Goal: Complete application form

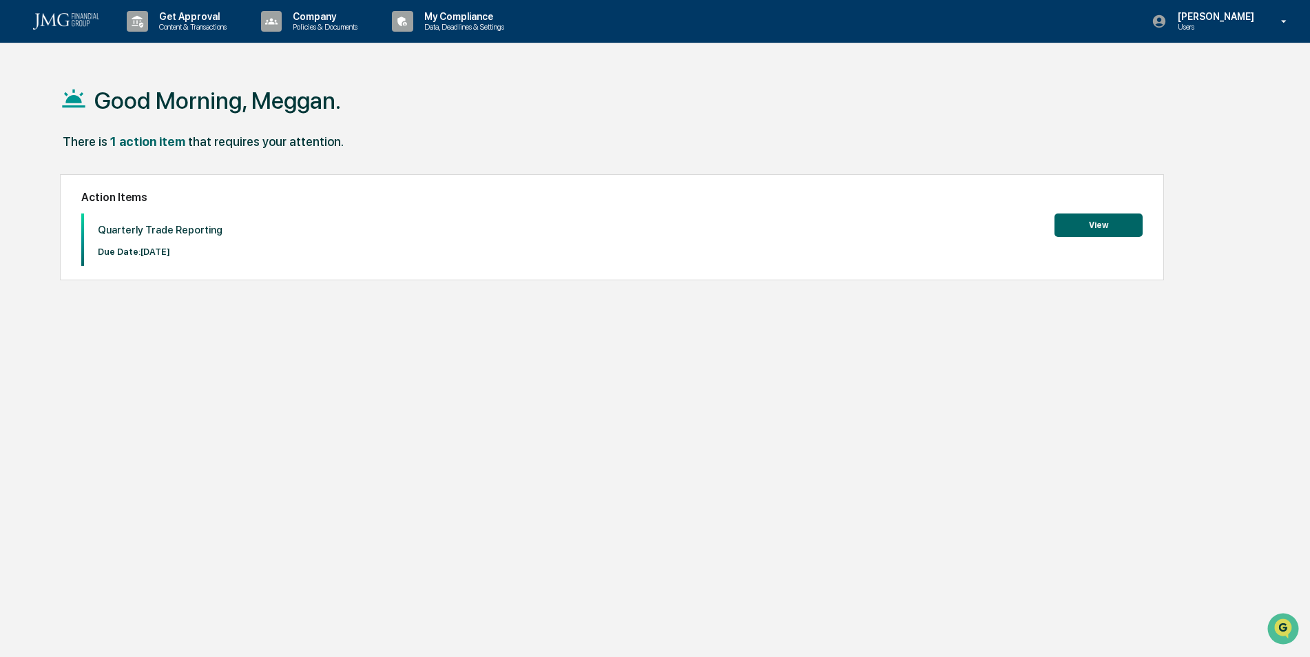
click at [1077, 232] on button "View" at bounding box center [1098, 224] width 88 height 23
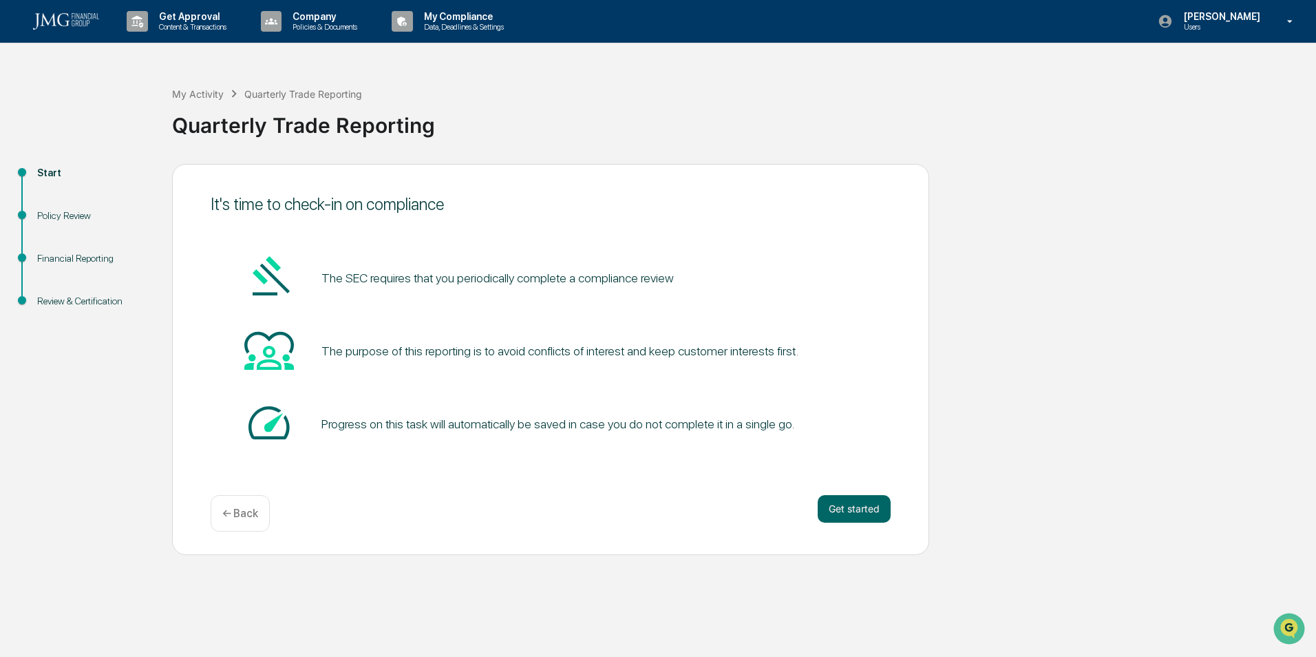
click at [873, 511] on button "Get started" at bounding box center [854, 509] width 73 height 28
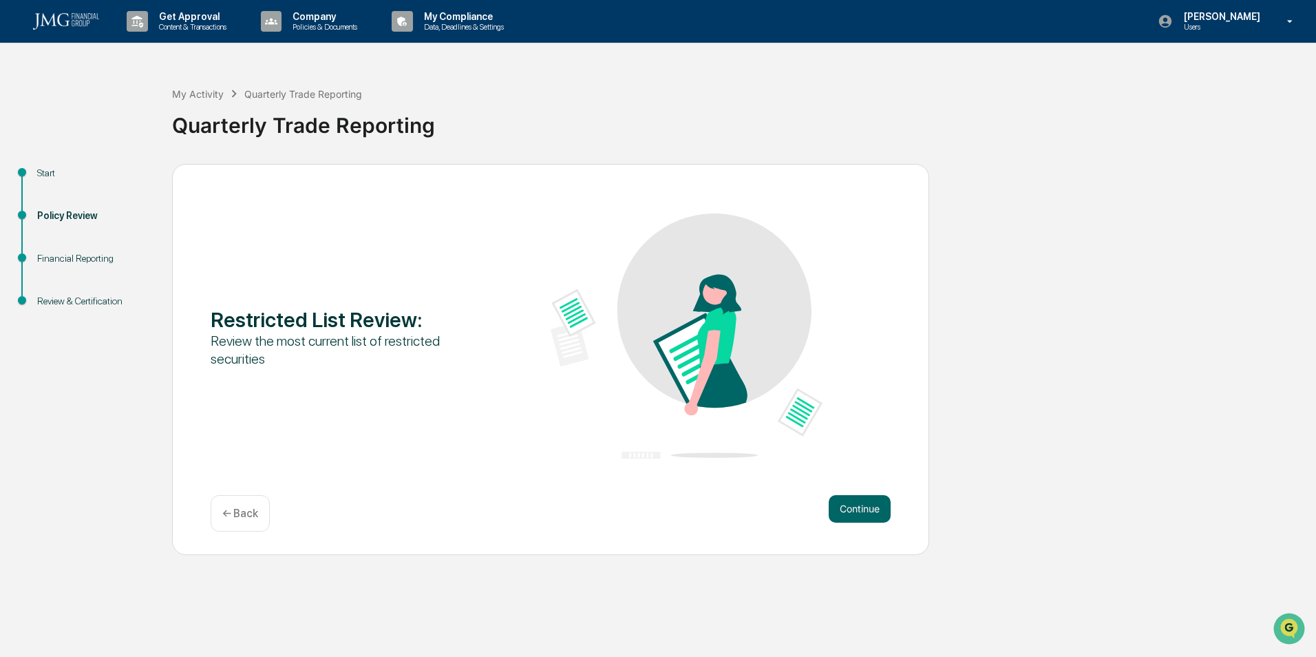
click at [873, 511] on button "Continue" at bounding box center [860, 509] width 62 height 28
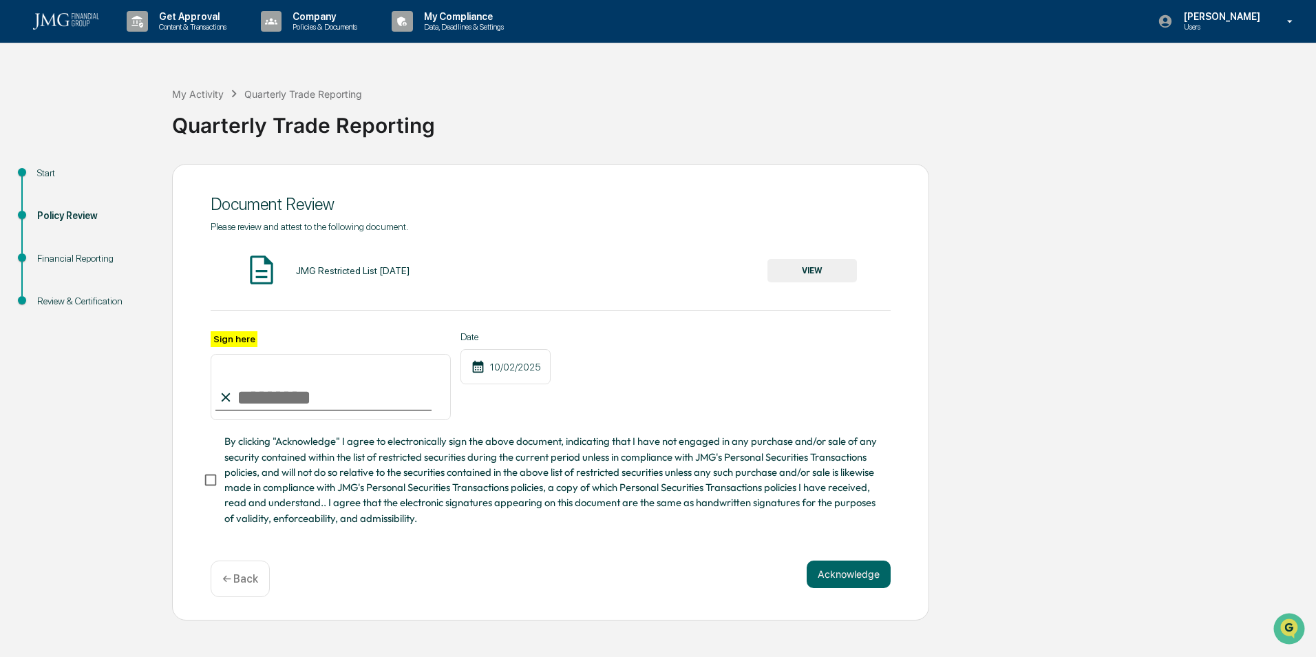
click at [306, 403] on input "Sign here" at bounding box center [331, 387] width 240 height 66
type input "**********"
click at [846, 585] on button "Acknowledge" at bounding box center [849, 574] width 84 height 28
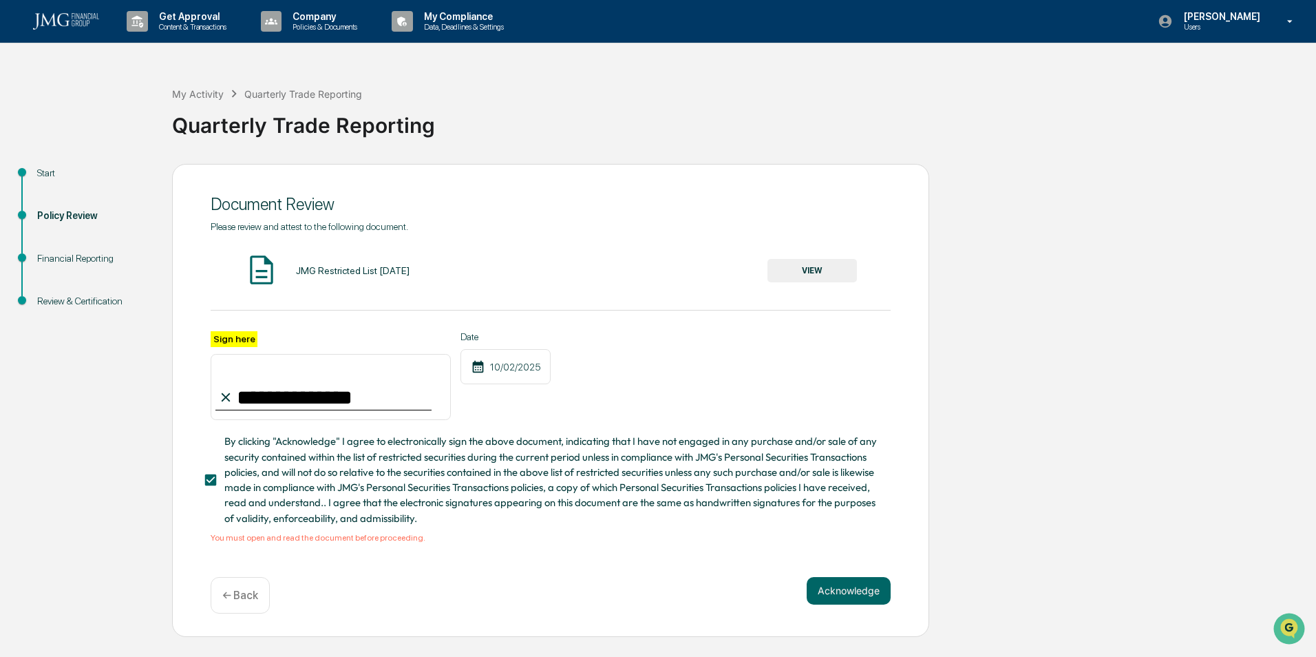
click at [826, 595] on button "Acknowledge" at bounding box center [849, 591] width 84 height 28
click at [814, 273] on button "VIEW" at bounding box center [813, 270] width 90 height 23
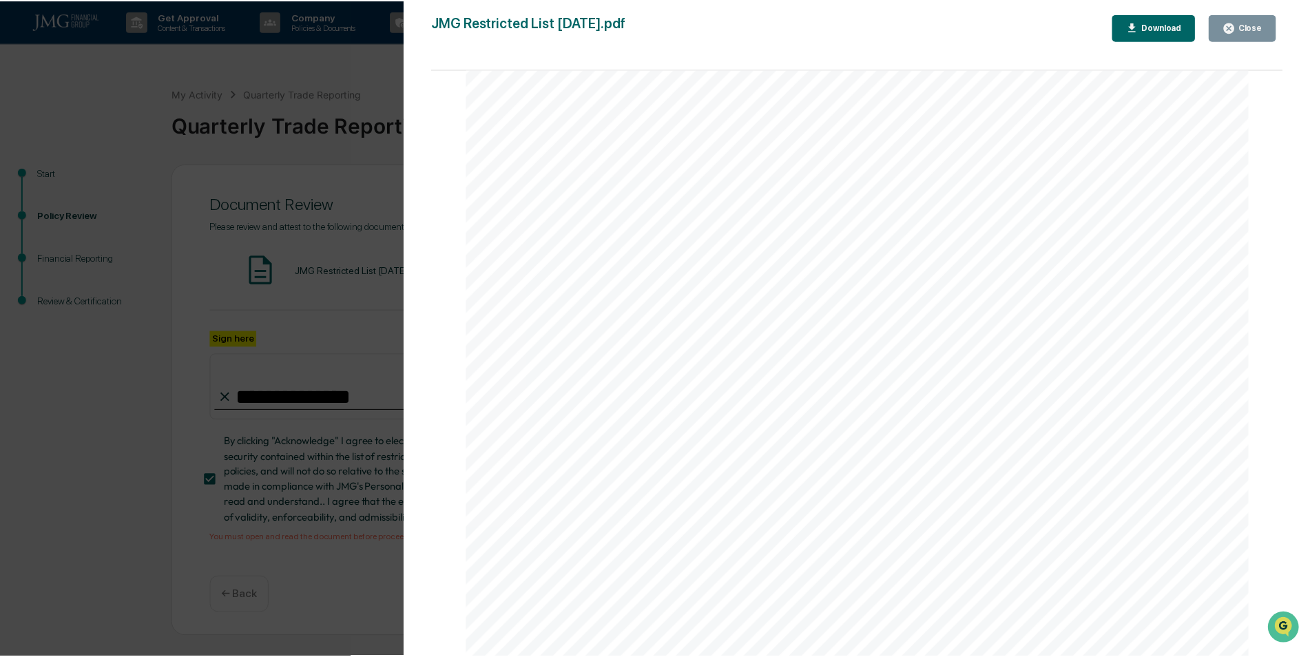
scroll to position [482, 0]
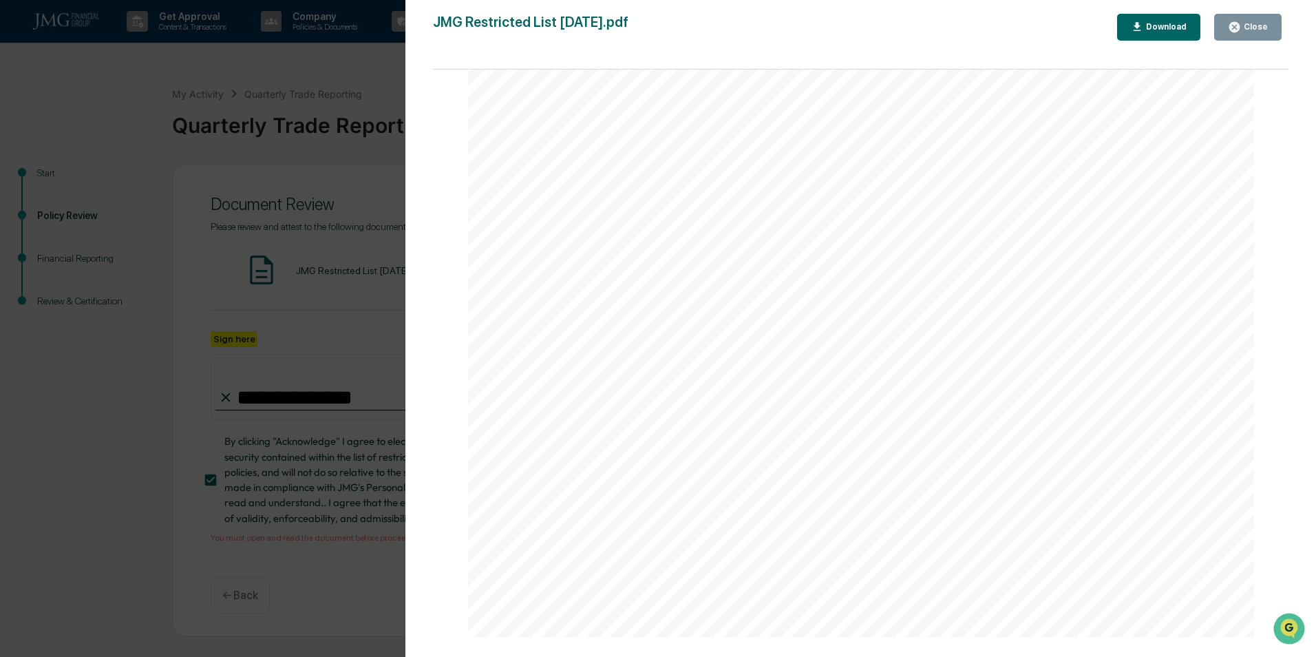
click at [1270, 25] on button "Close" at bounding box center [1248, 27] width 67 height 27
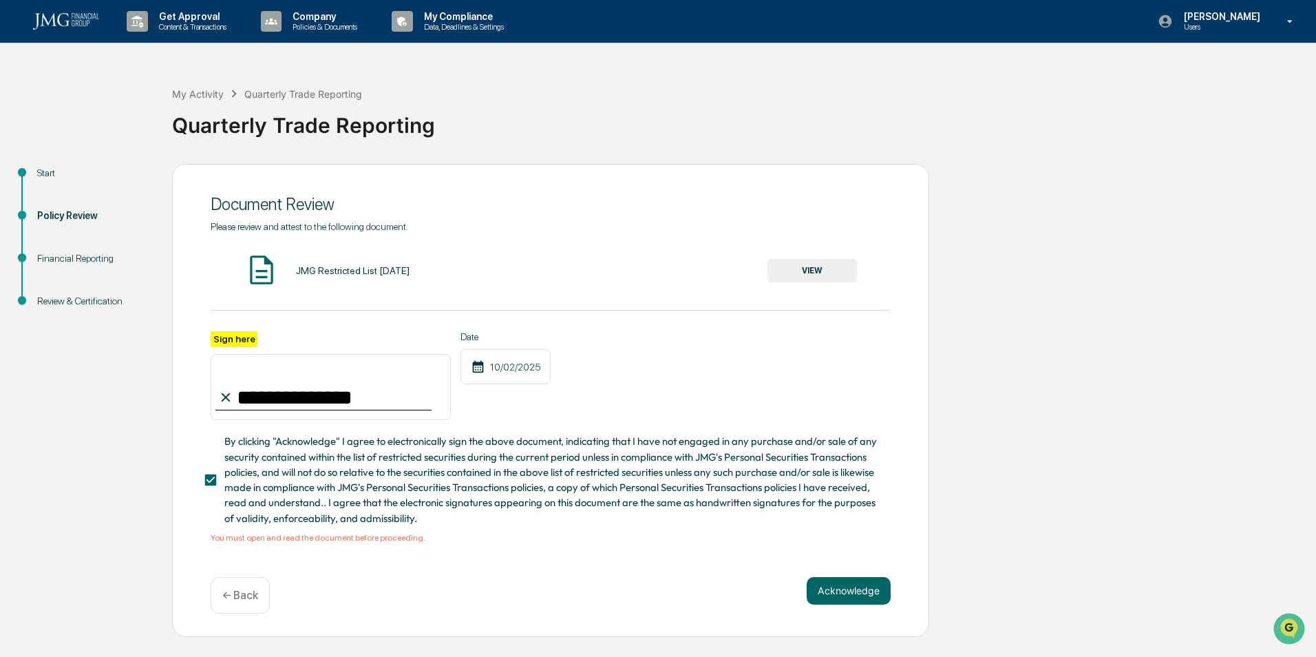
click at [884, 594] on button "Acknowledge" at bounding box center [849, 591] width 84 height 28
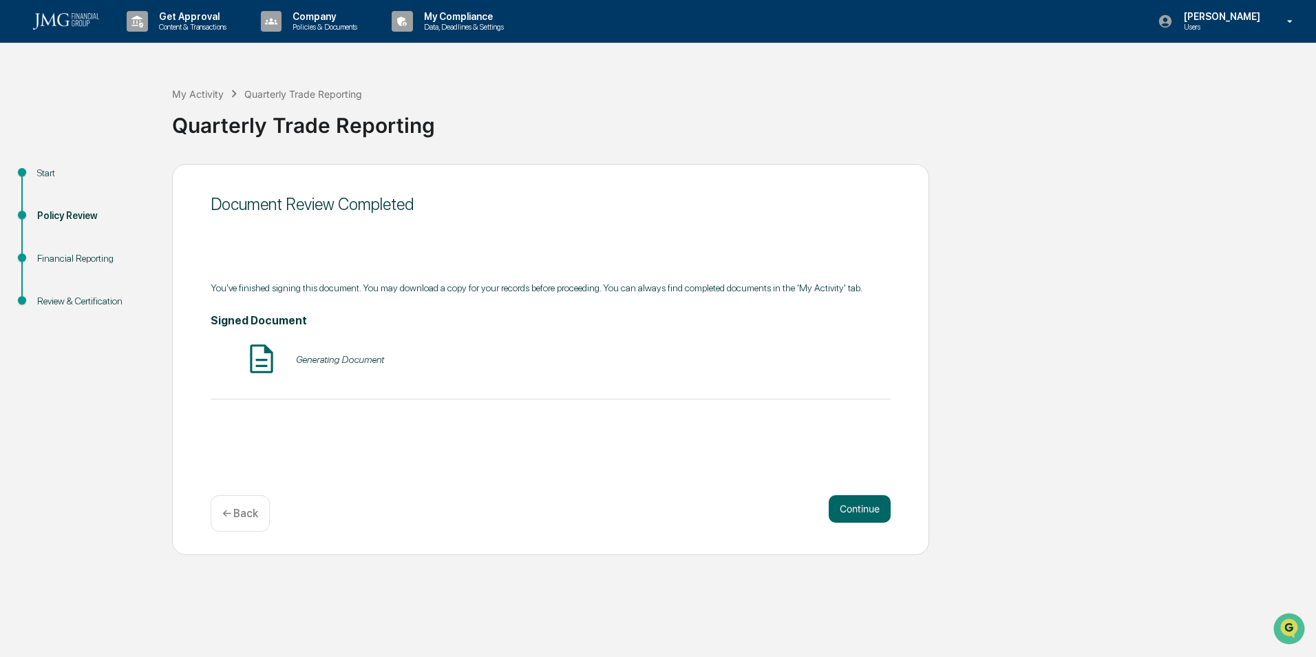
click at [855, 513] on button "Continue" at bounding box center [860, 509] width 62 height 28
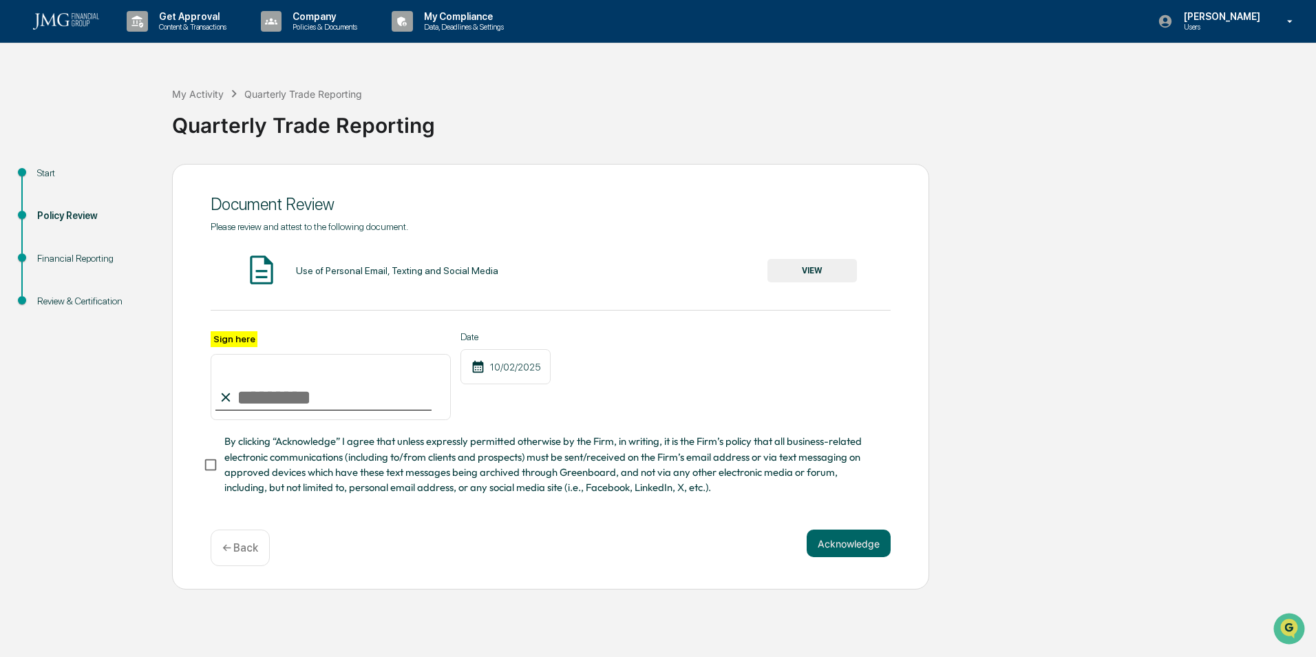
click at [826, 273] on button "VIEW" at bounding box center [813, 270] width 90 height 23
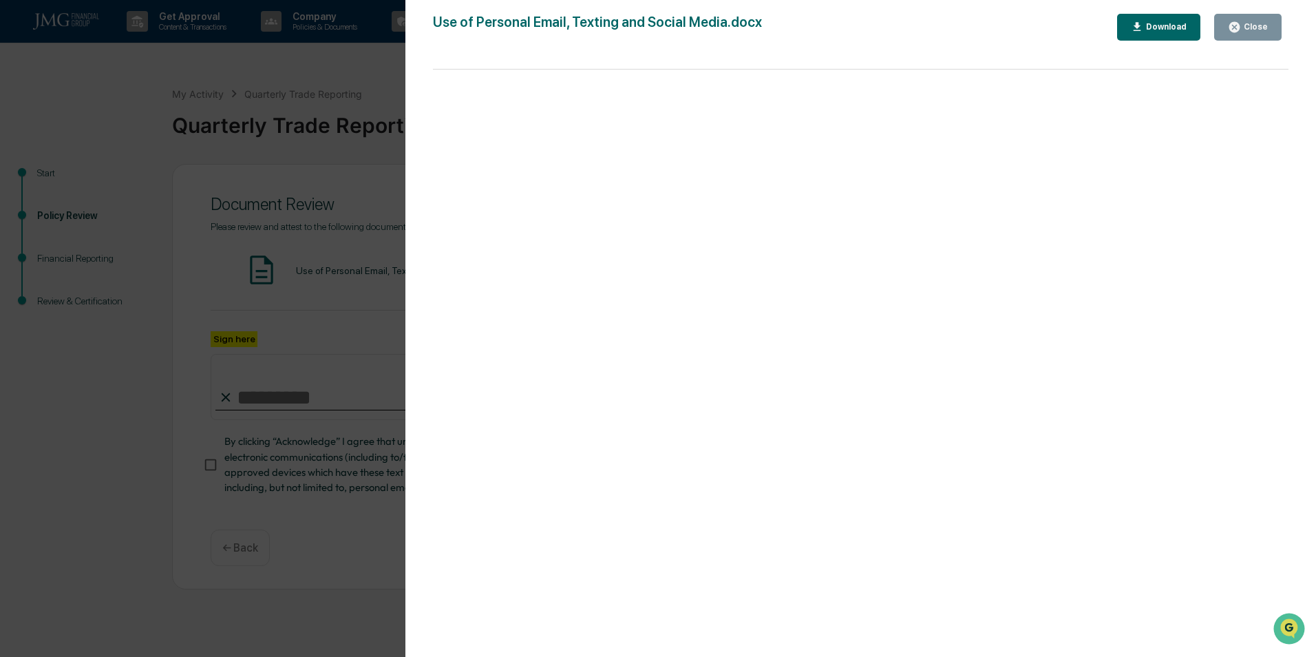
click at [1228, 31] on button "Close" at bounding box center [1248, 27] width 67 height 27
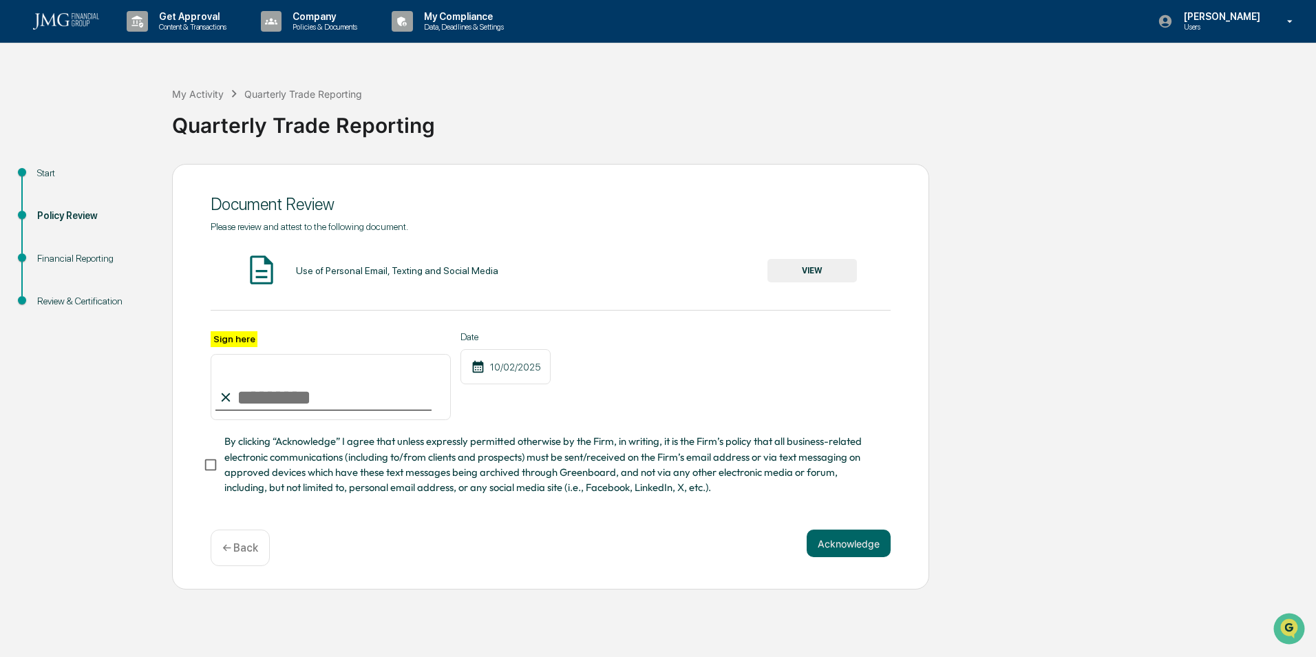
click at [335, 412] on input "Sign here" at bounding box center [331, 387] width 240 height 66
type input "**********"
click at [848, 544] on button "Acknowledge" at bounding box center [849, 543] width 84 height 28
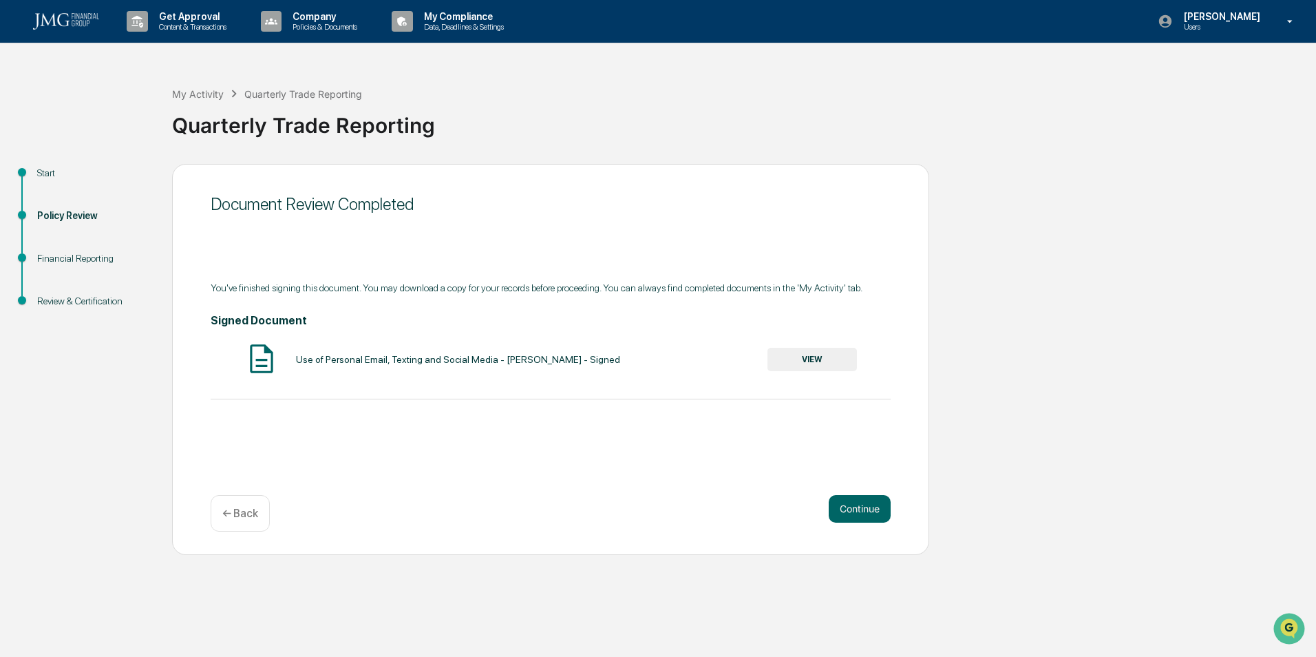
click at [866, 505] on button "Continue" at bounding box center [860, 509] width 62 height 28
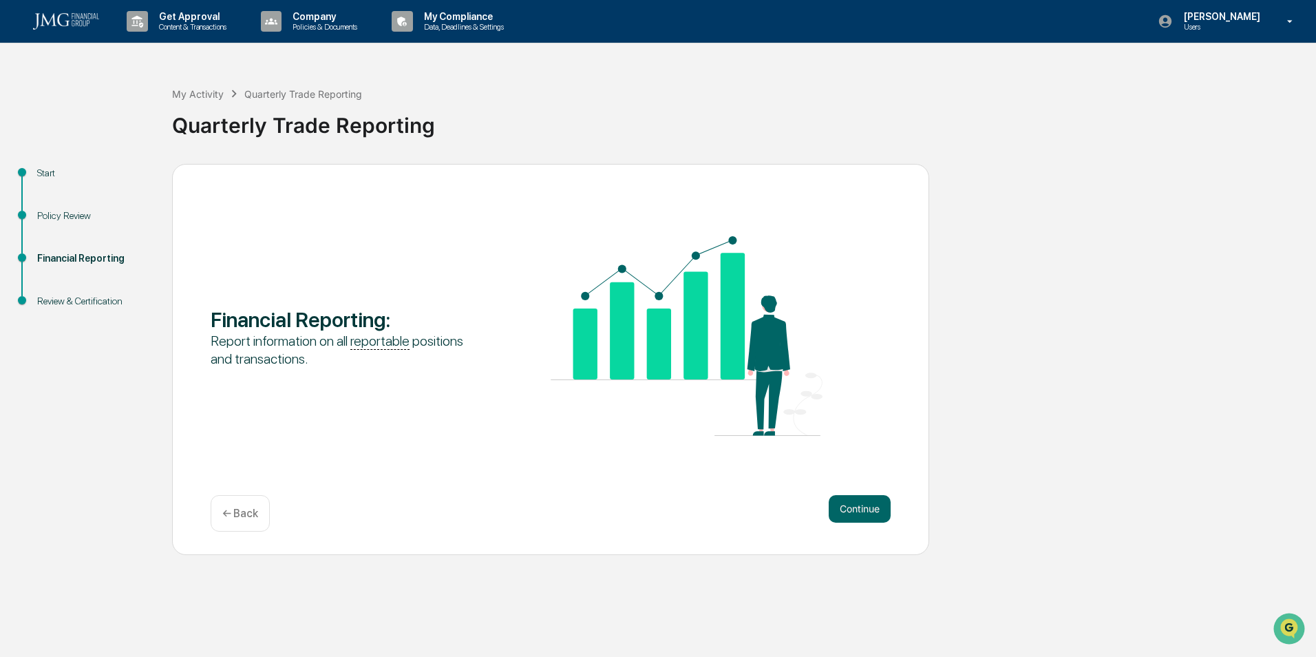
click at [846, 508] on button "Continue" at bounding box center [860, 509] width 62 height 28
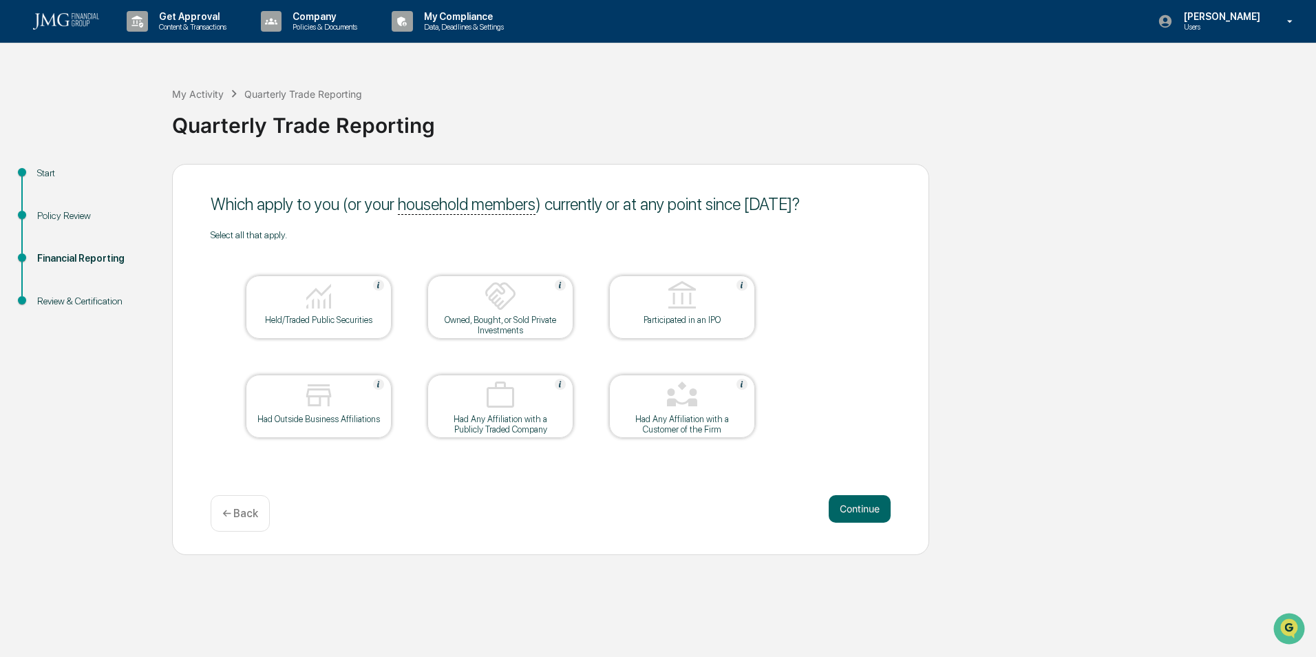
click at [366, 322] on div "Held/Traded Public Securities" at bounding box center [319, 320] width 124 height 10
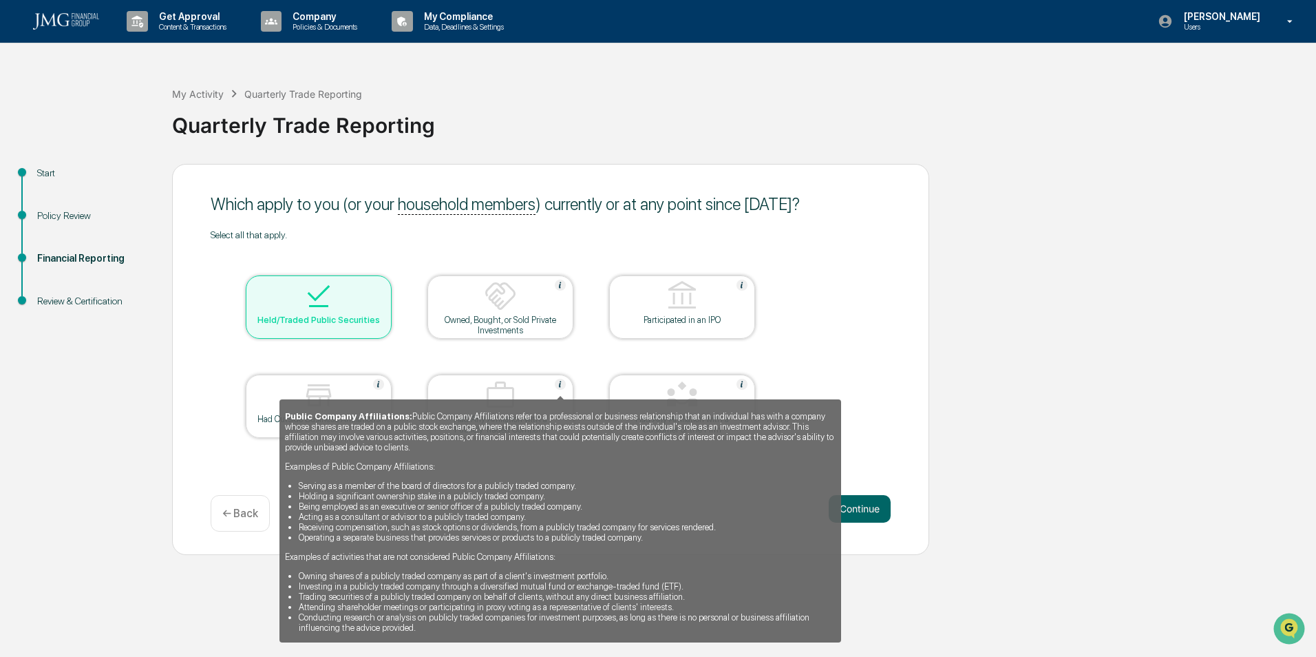
click at [560, 385] on img at bounding box center [560, 384] width 11 height 11
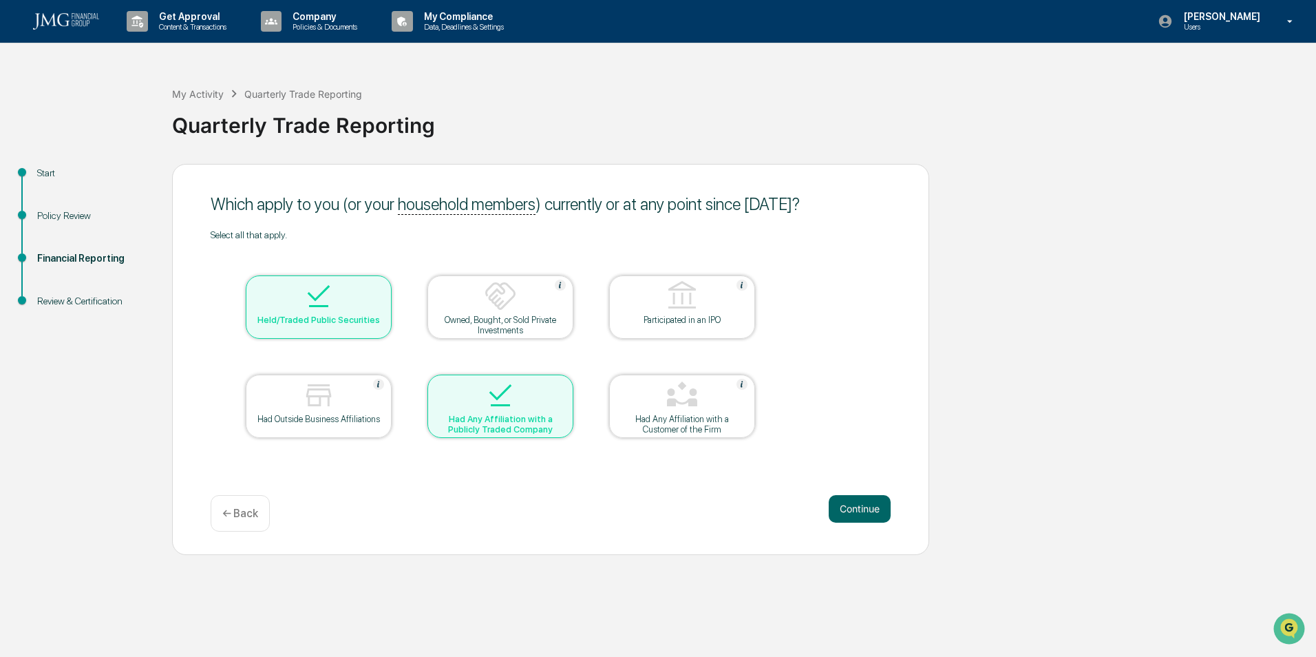
click at [556, 388] on div at bounding box center [501, 396] width 138 height 35
click at [547, 404] on div at bounding box center [501, 396] width 138 height 35
click at [862, 516] on button "Continue" at bounding box center [860, 509] width 62 height 28
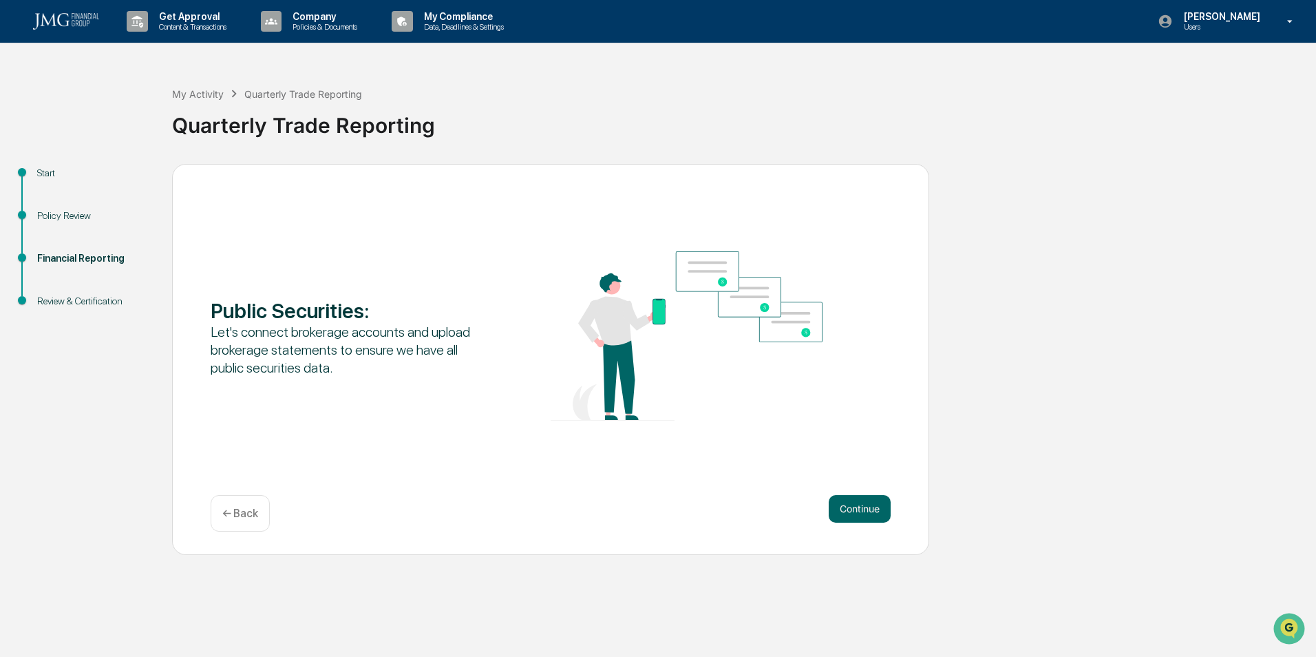
click at [863, 509] on button "Continue" at bounding box center [860, 509] width 62 height 28
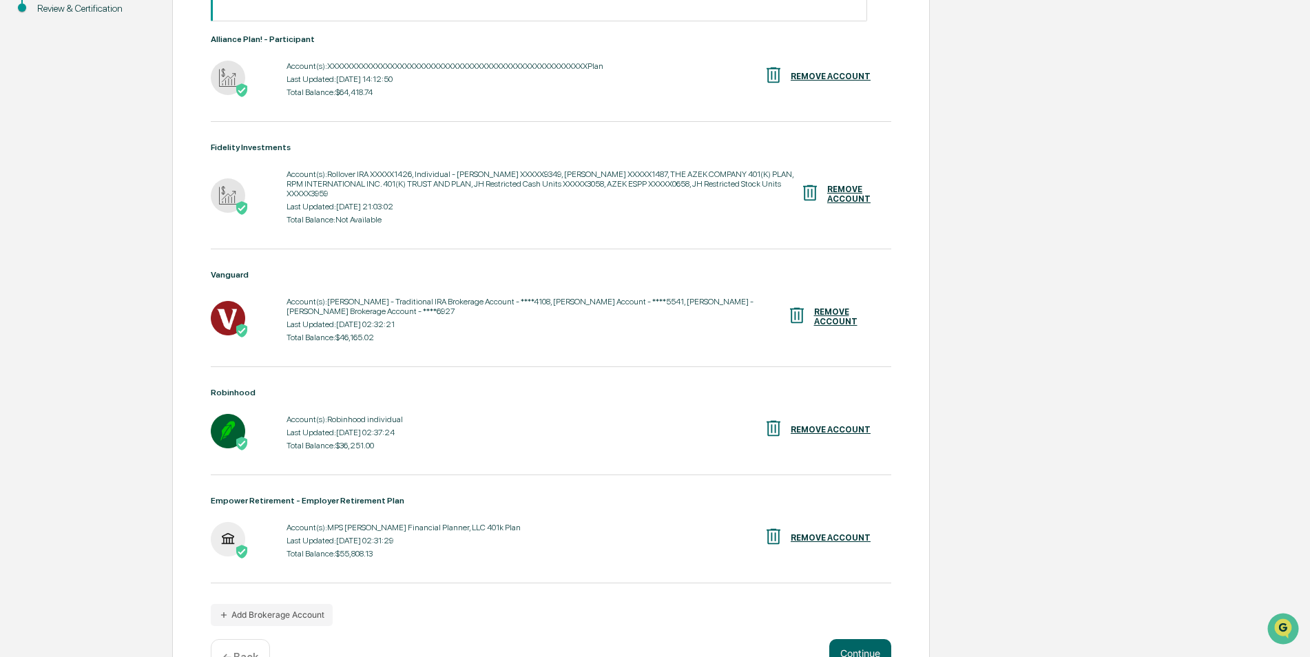
scroll to position [325, 0]
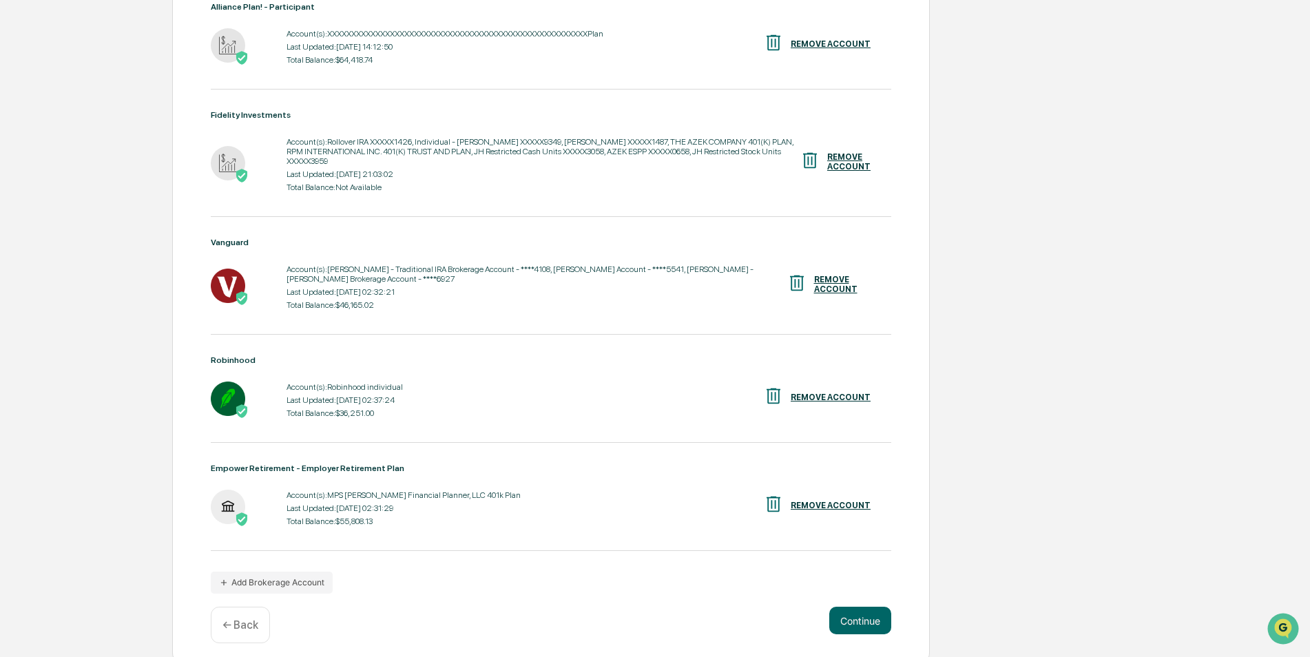
click at [872, 618] on button "Continue" at bounding box center [860, 621] width 62 height 28
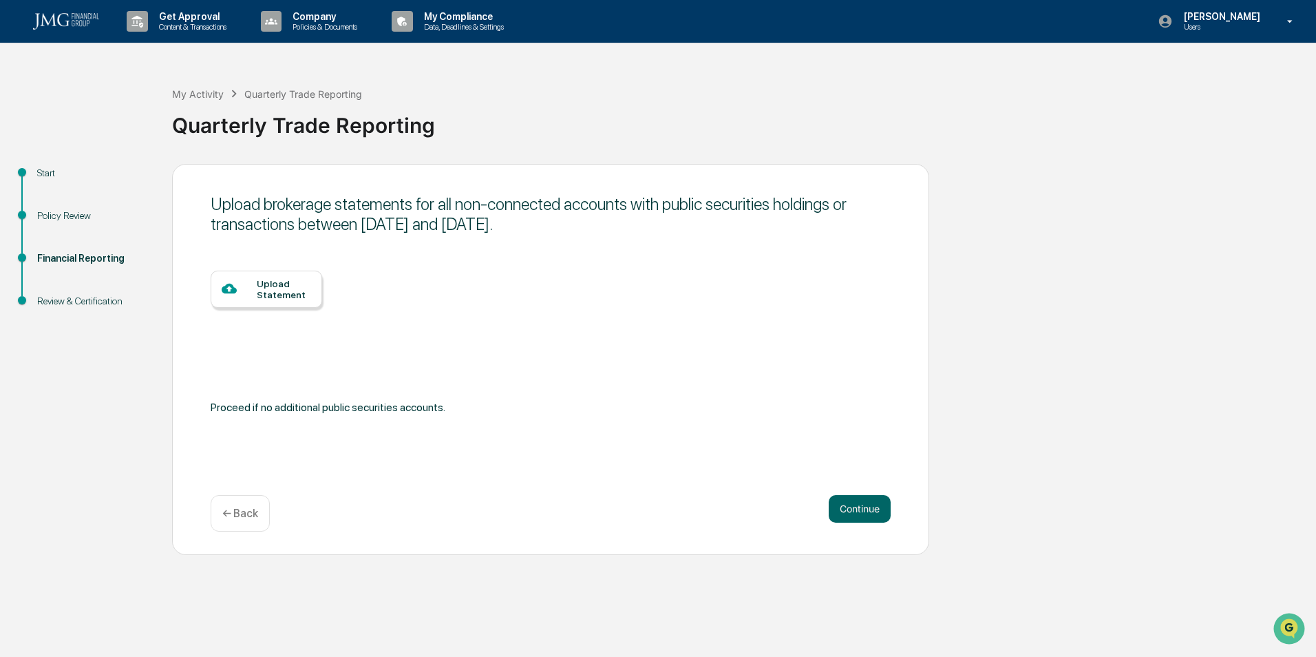
click at [863, 515] on button "Continue" at bounding box center [860, 509] width 62 height 28
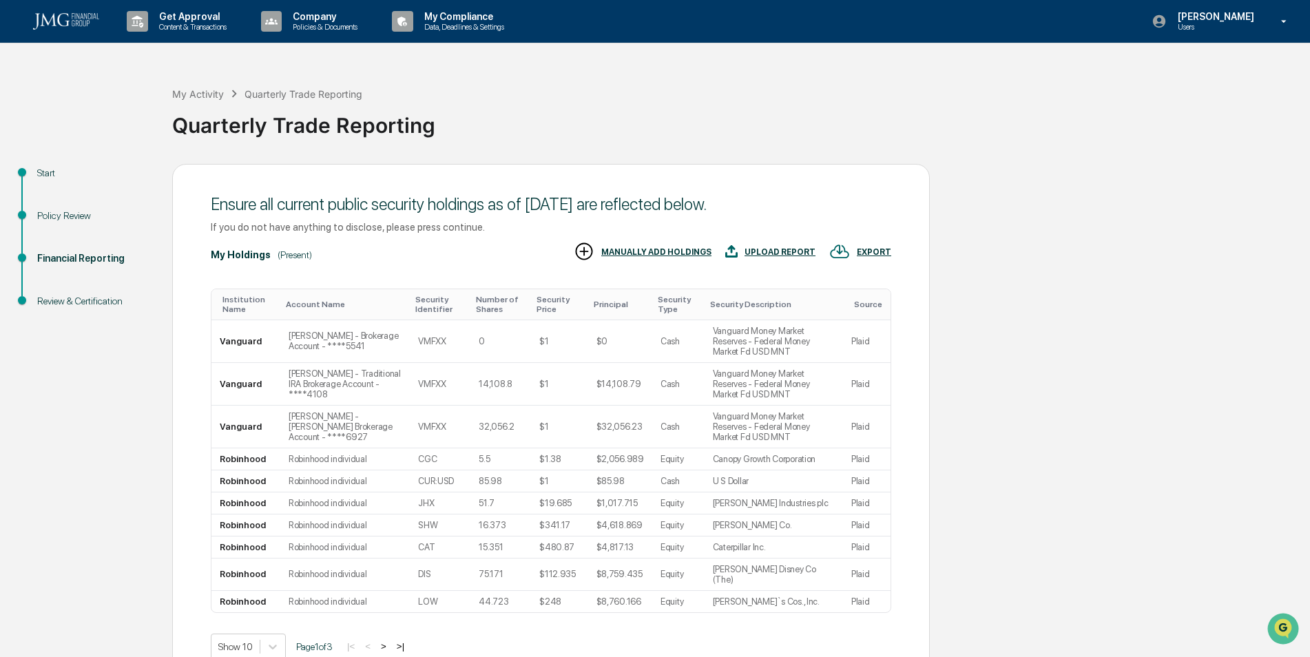
scroll to position [65, 0]
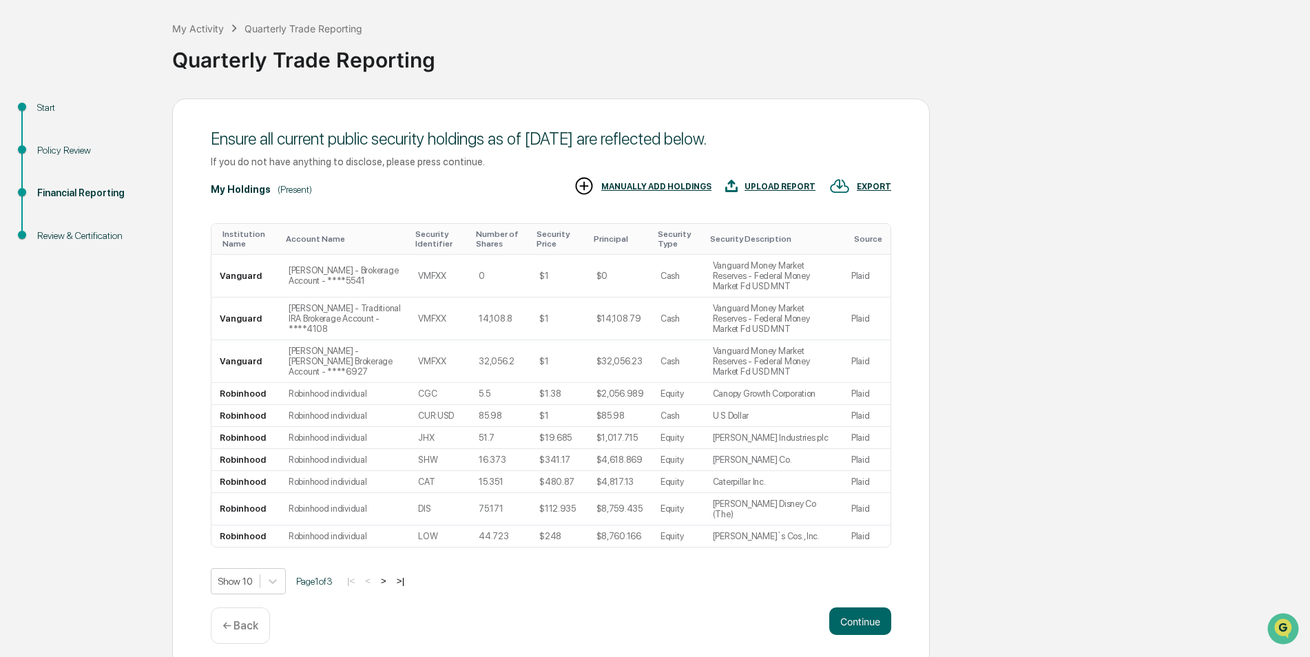
click at [388, 575] on button ">" at bounding box center [384, 581] width 14 height 12
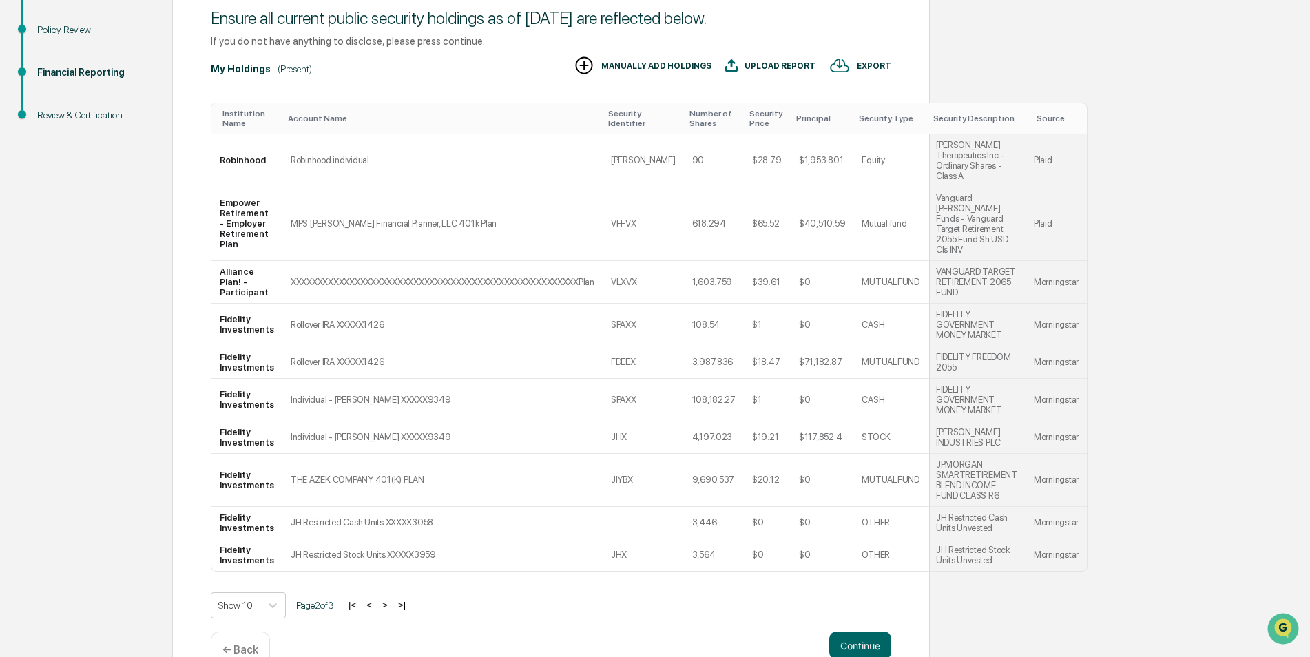
scroll to position [200, 0]
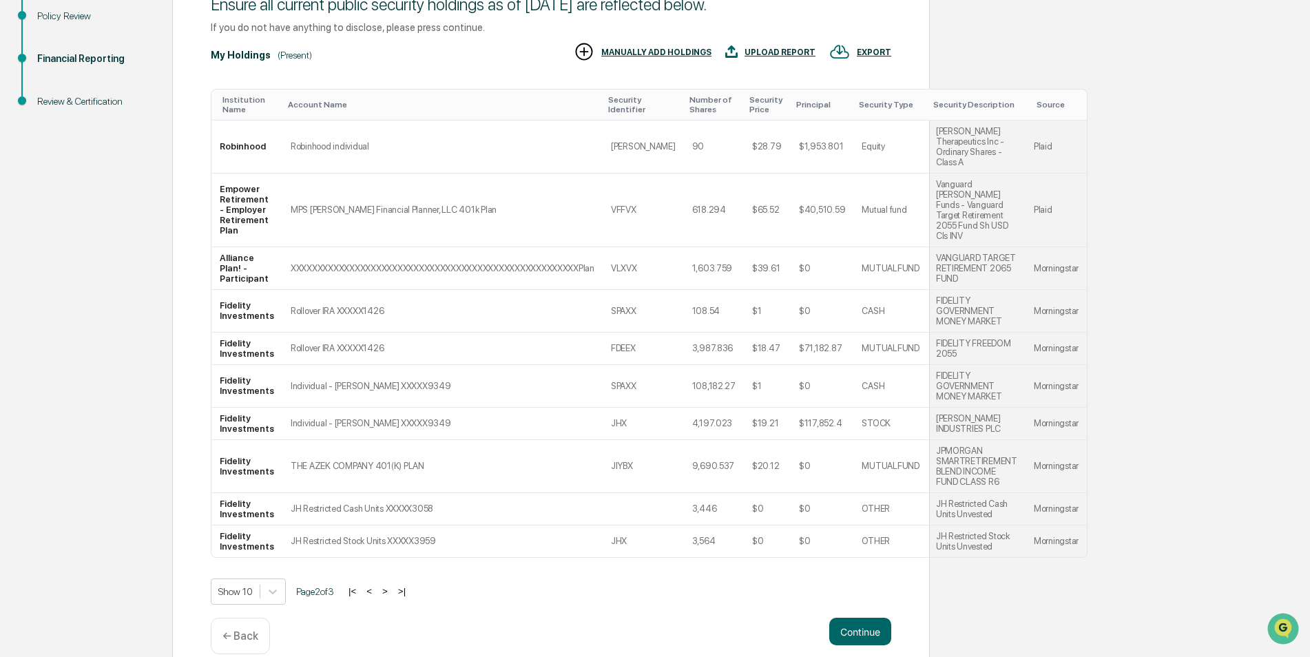
click at [390, 585] on button ">" at bounding box center [385, 591] width 14 height 12
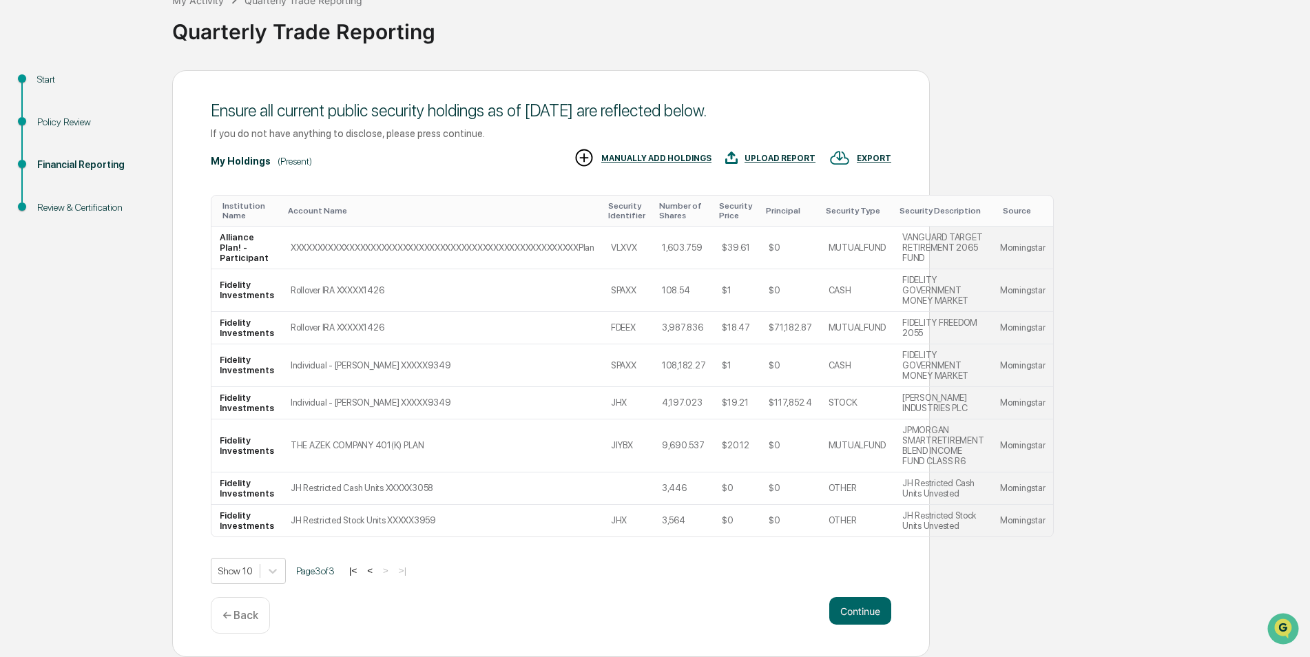
scroll to position [94, 0]
click at [375, 571] on button "<" at bounding box center [370, 571] width 14 height 12
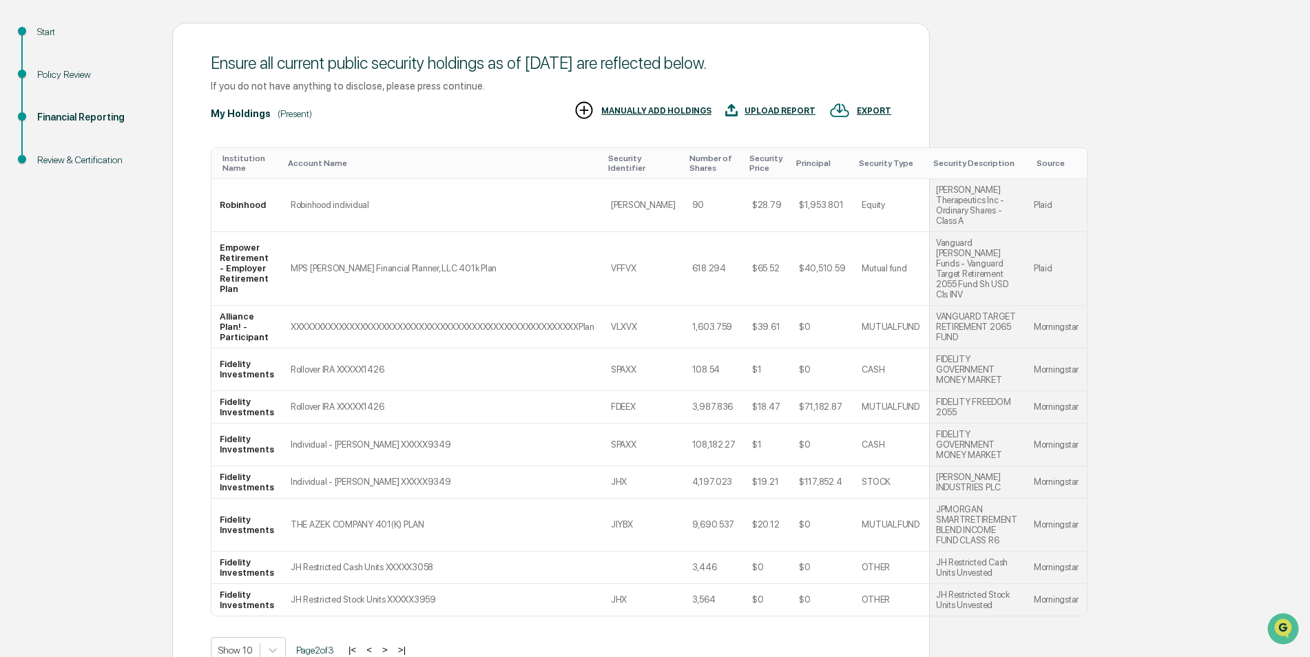
scroll to position [200, 0]
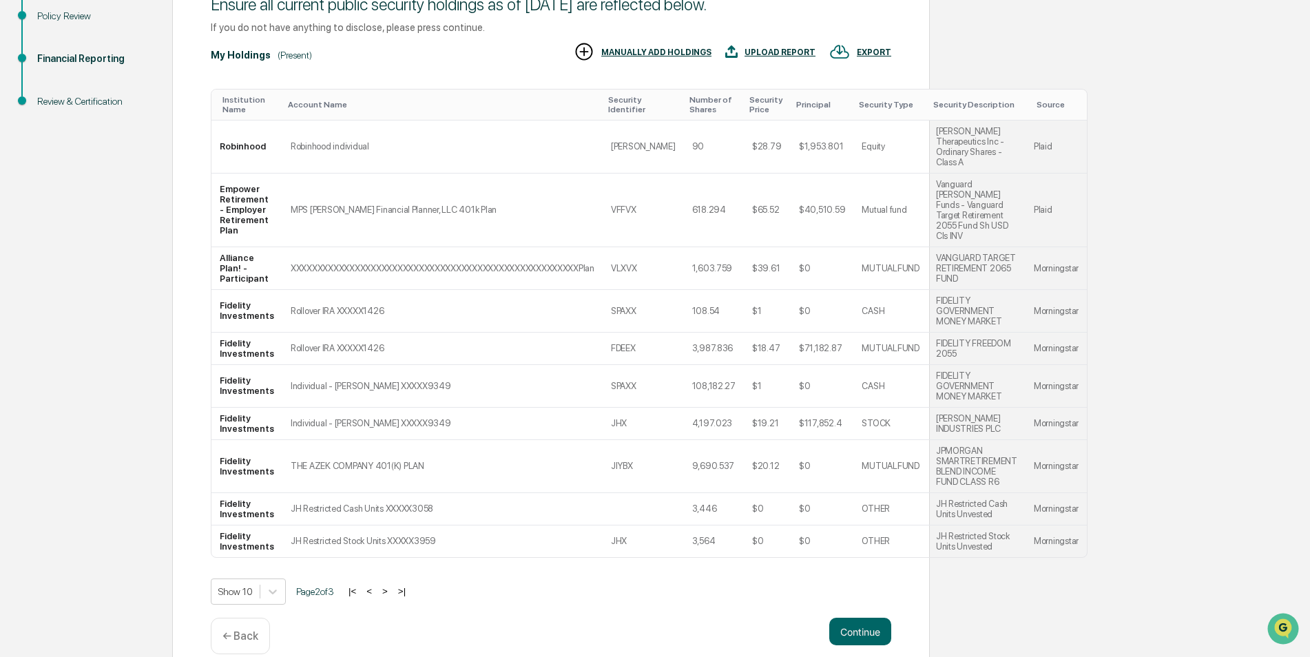
click at [390, 585] on button ">" at bounding box center [385, 591] width 14 height 12
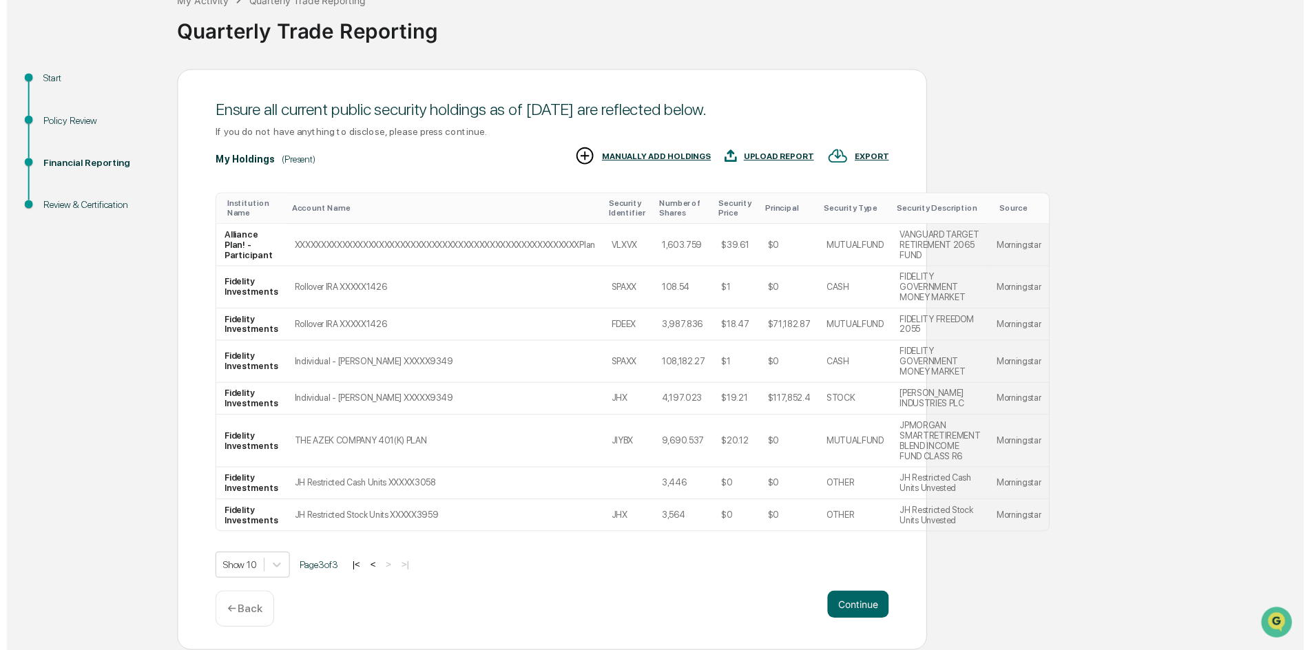
scroll to position [94, 0]
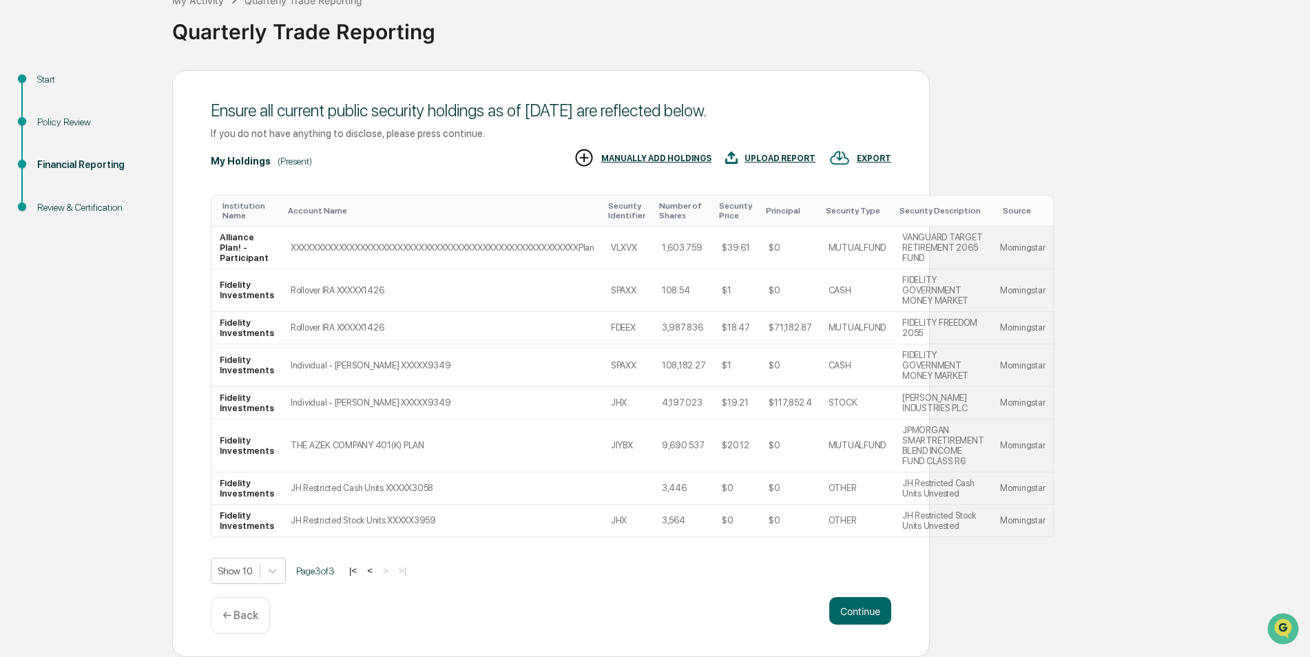
click at [869, 612] on button "Continue" at bounding box center [860, 611] width 62 height 28
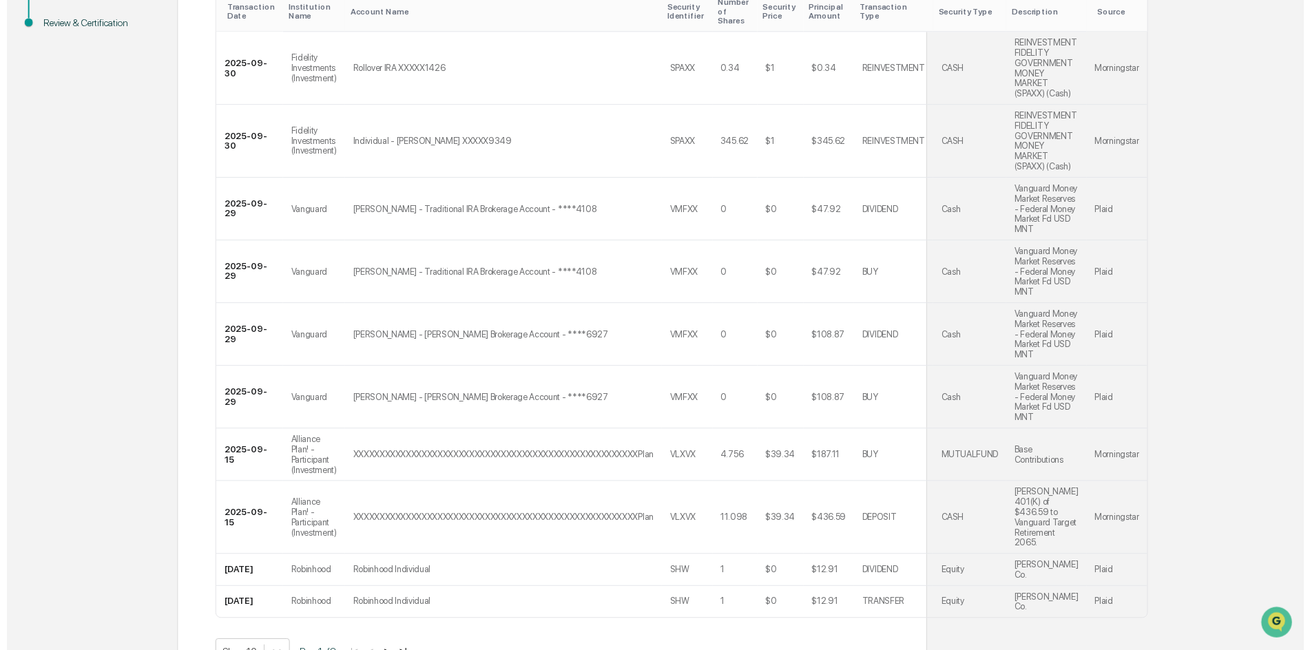
scroll to position [375, 0]
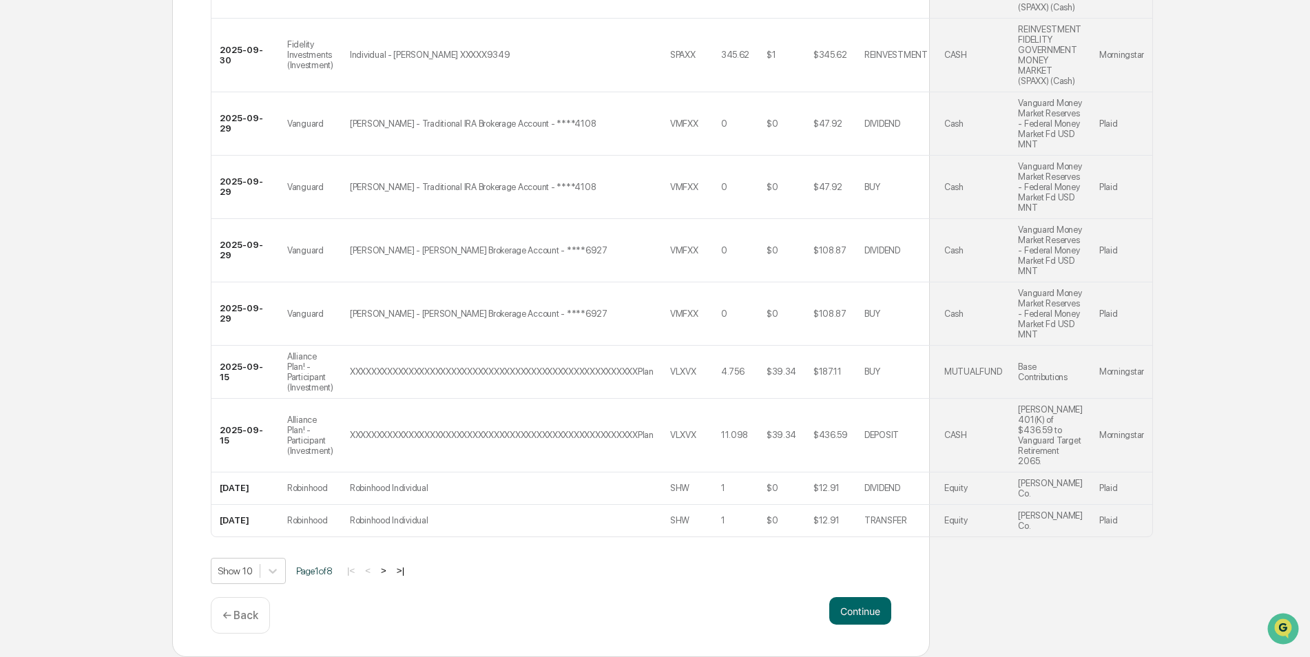
click at [869, 612] on button "Continue" at bounding box center [860, 611] width 62 height 28
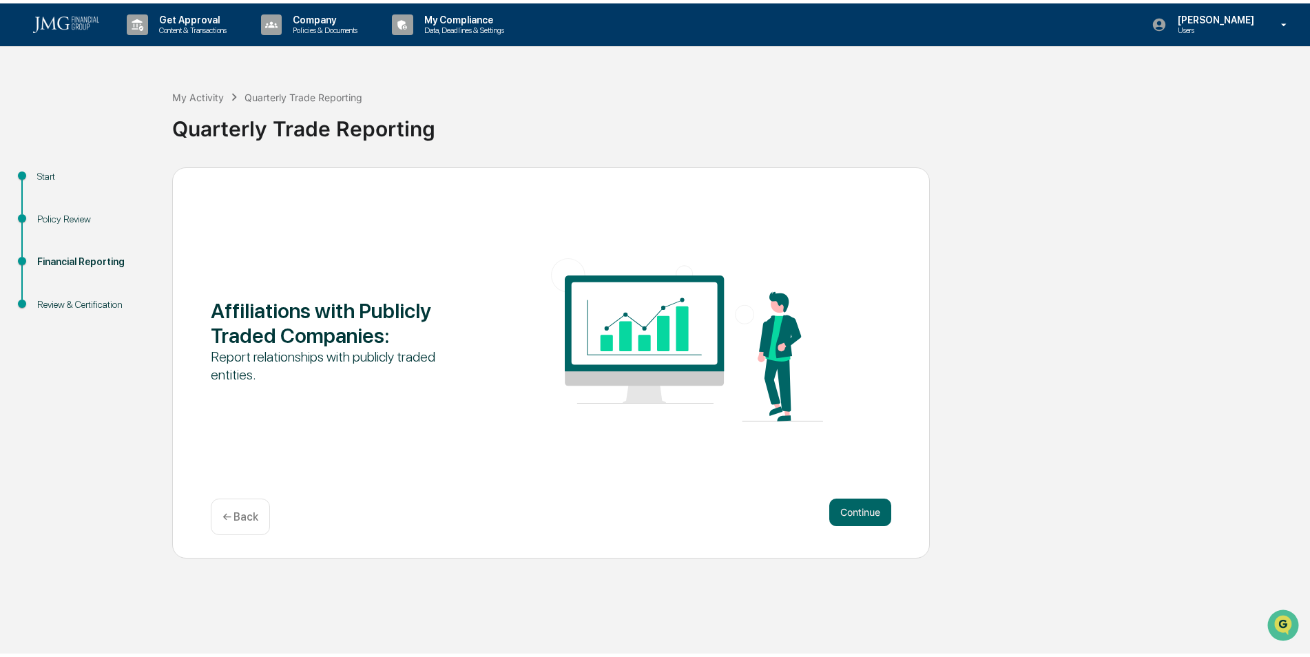
scroll to position [0, 0]
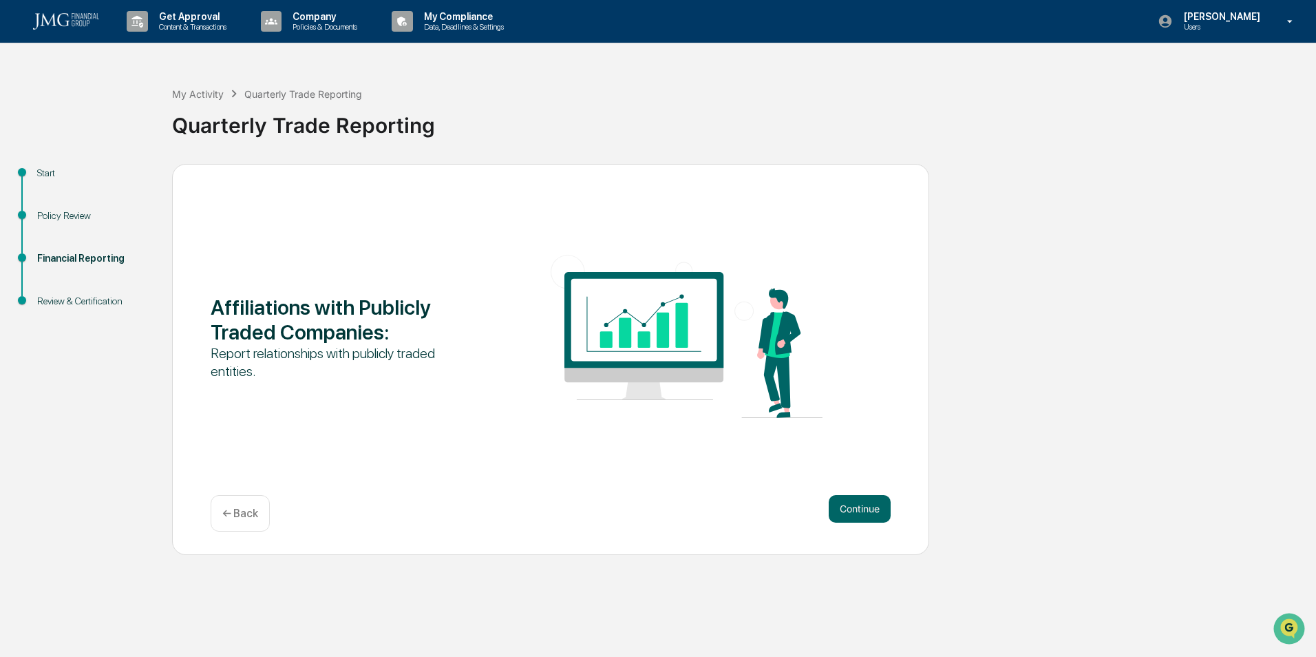
click at [868, 512] on button "Continue" at bounding box center [860, 509] width 62 height 28
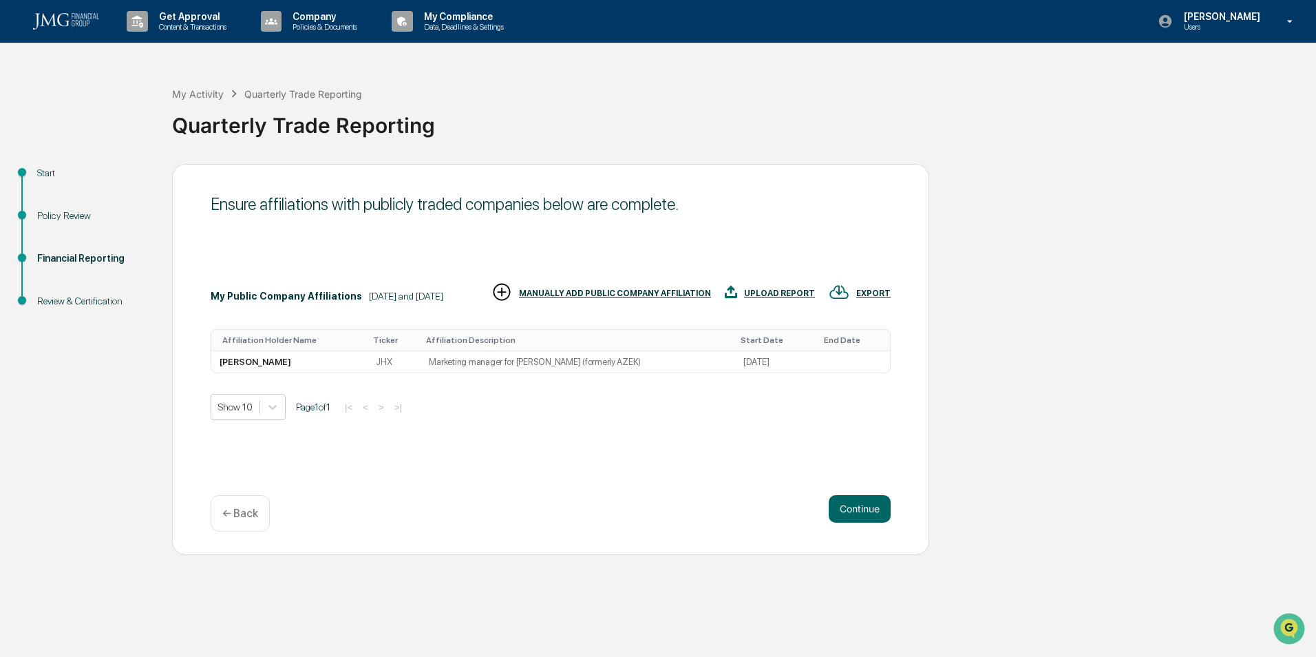
click at [868, 512] on button "Continue" at bounding box center [860, 509] width 62 height 28
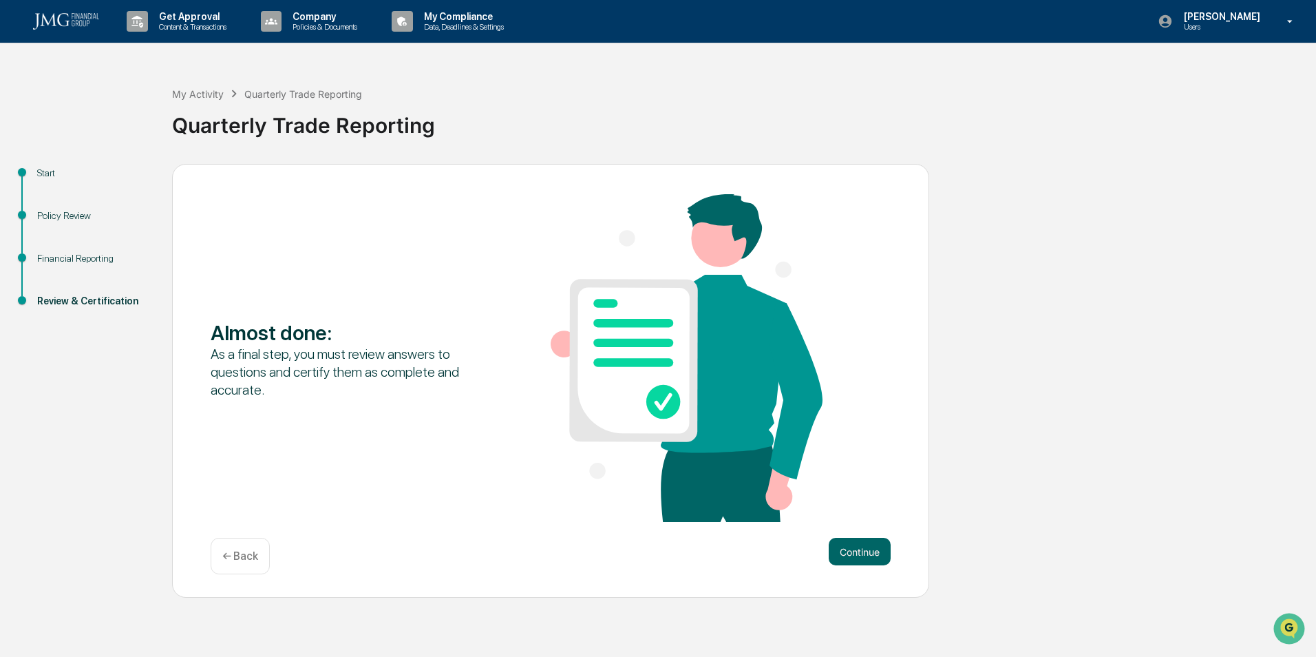
click at [867, 559] on button "Continue" at bounding box center [860, 552] width 62 height 28
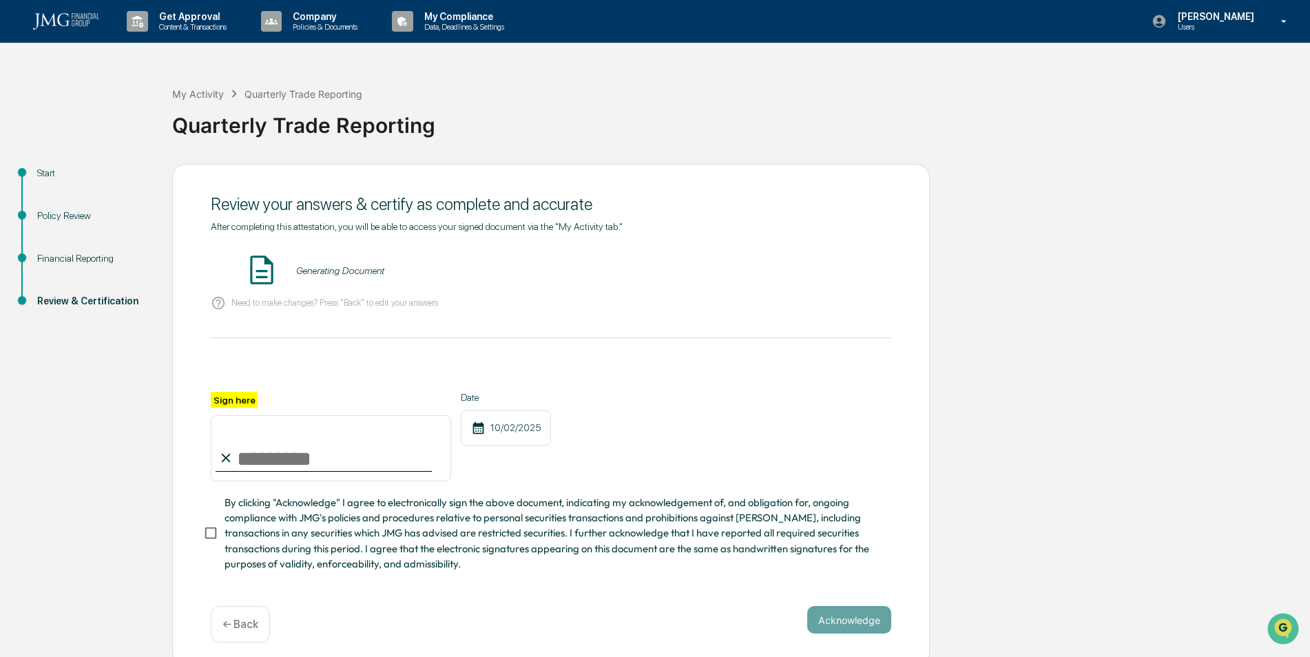
click at [286, 470] on input "Sign here" at bounding box center [331, 448] width 240 height 66
type input "**********"
click at [835, 630] on button "Acknowledge" at bounding box center [849, 620] width 84 height 28
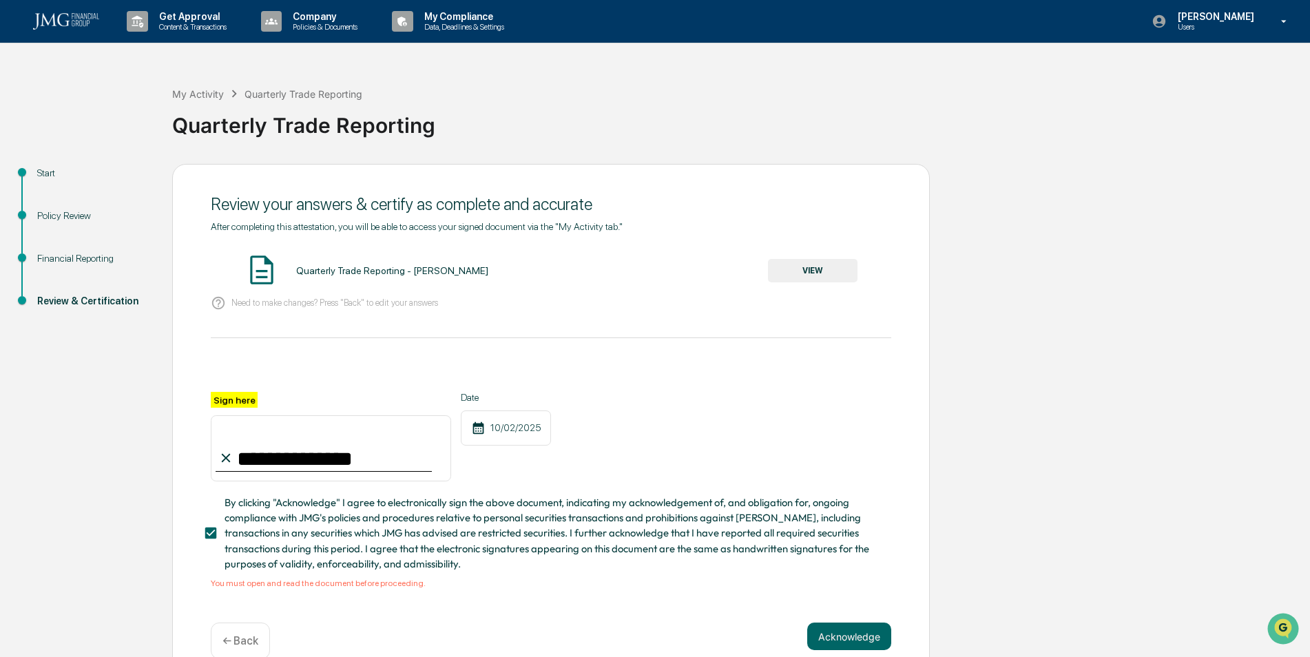
click at [834, 644] on button "Acknowledge" at bounding box center [849, 636] width 84 height 28
click at [850, 644] on button "Acknowledge" at bounding box center [849, 636] width 84 height 28
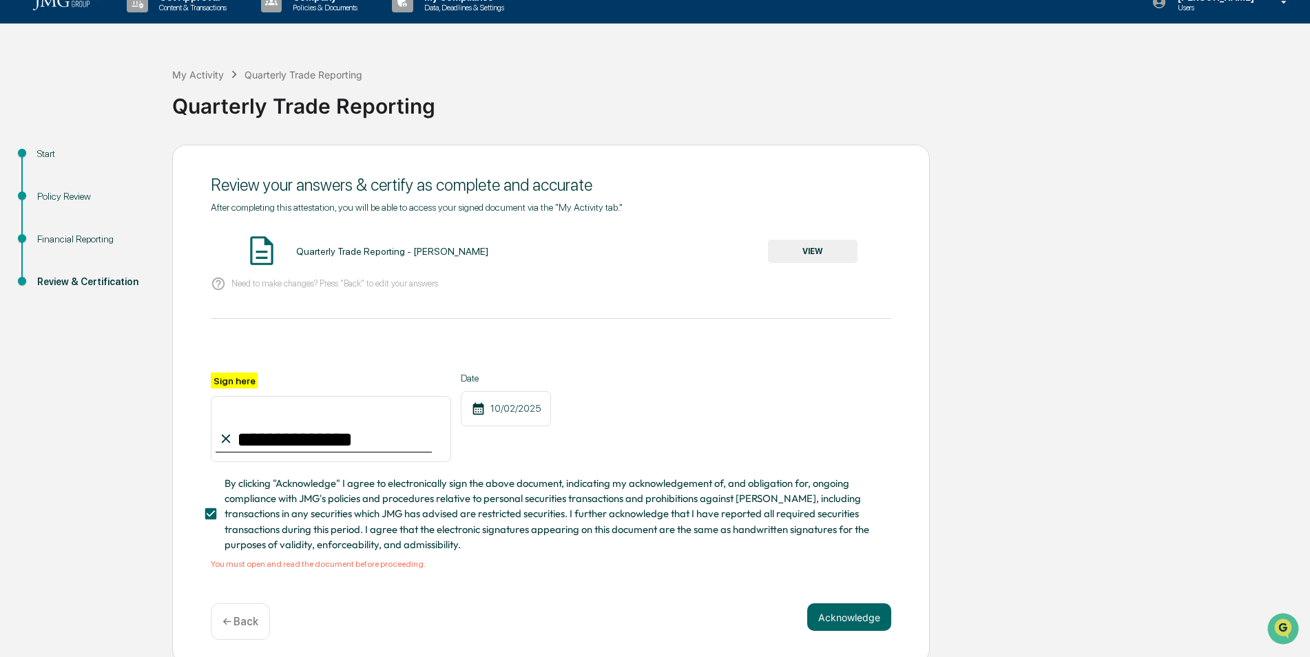
scroll to position [30, 0]
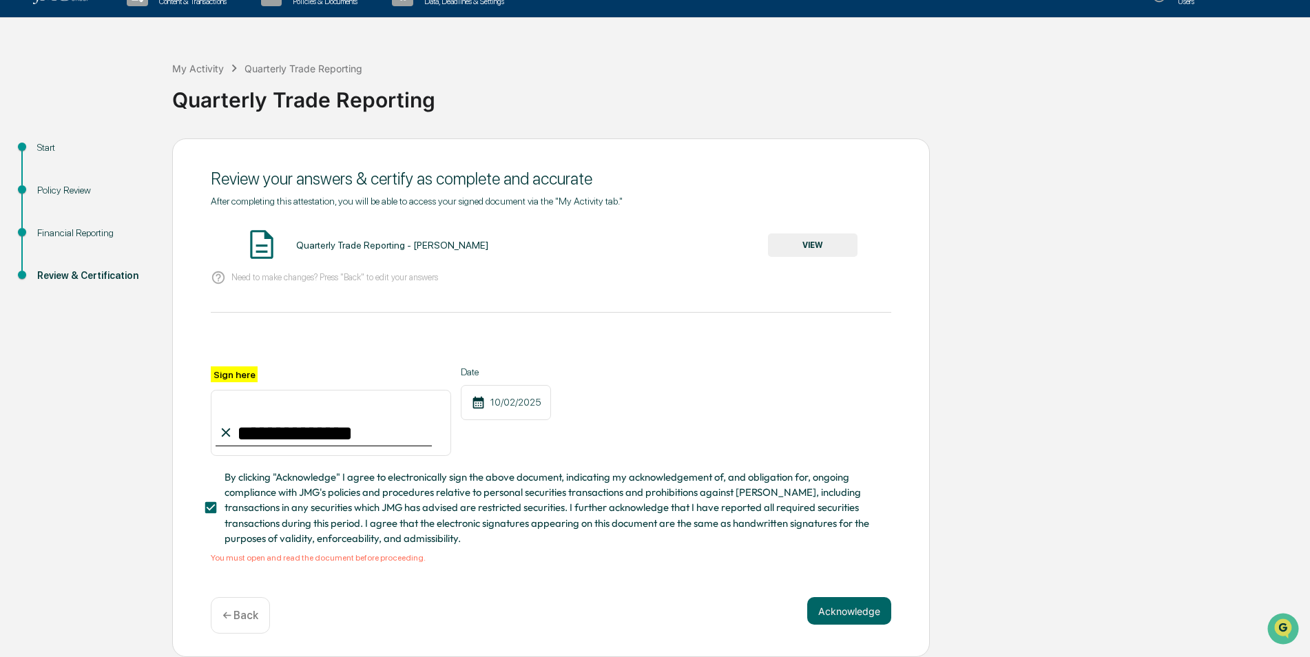
click at [819, 246] on button "VIEW" at bounding box center [813, 244] width 90 height 23
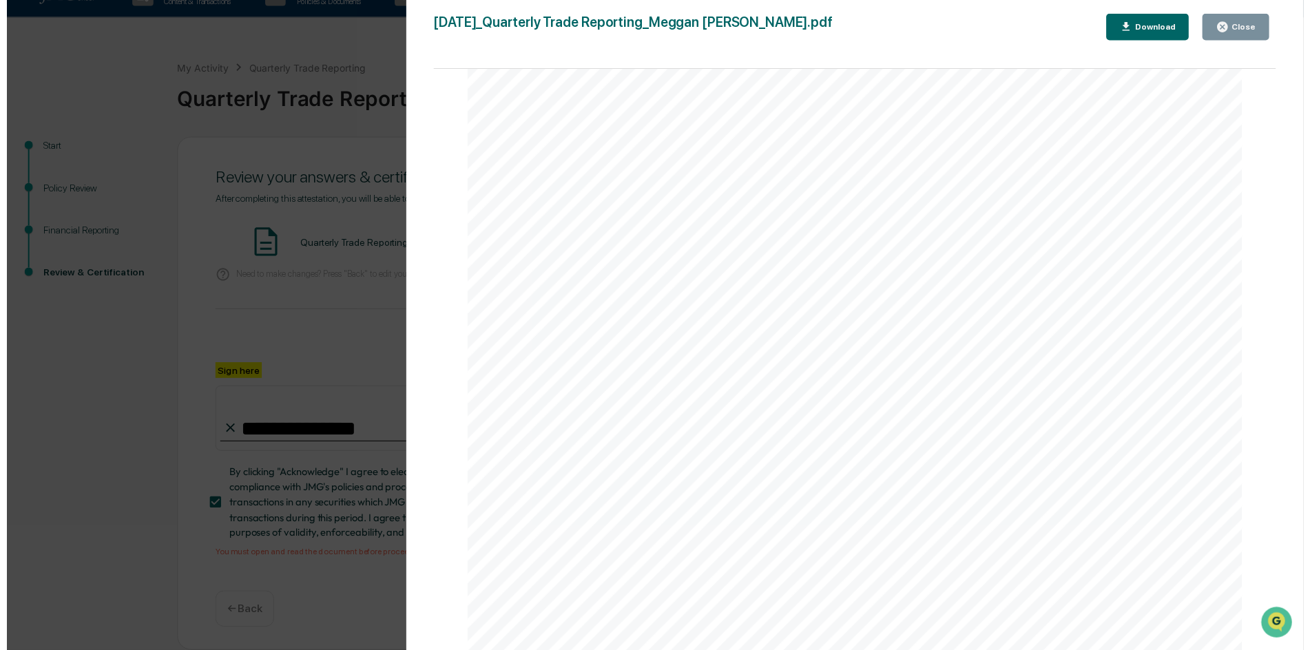
scroll to position [2754, 0]
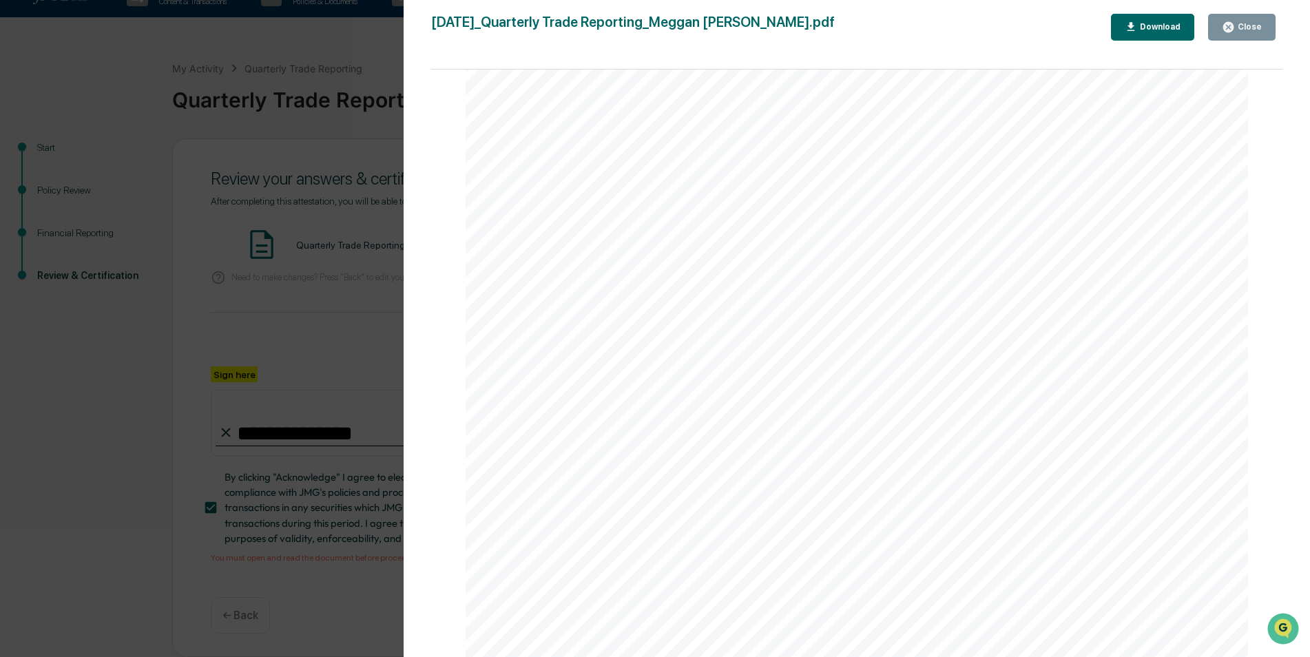
click at [1223, 21] on button "Close" at bounding box center [1241, 27] width 67 height 27
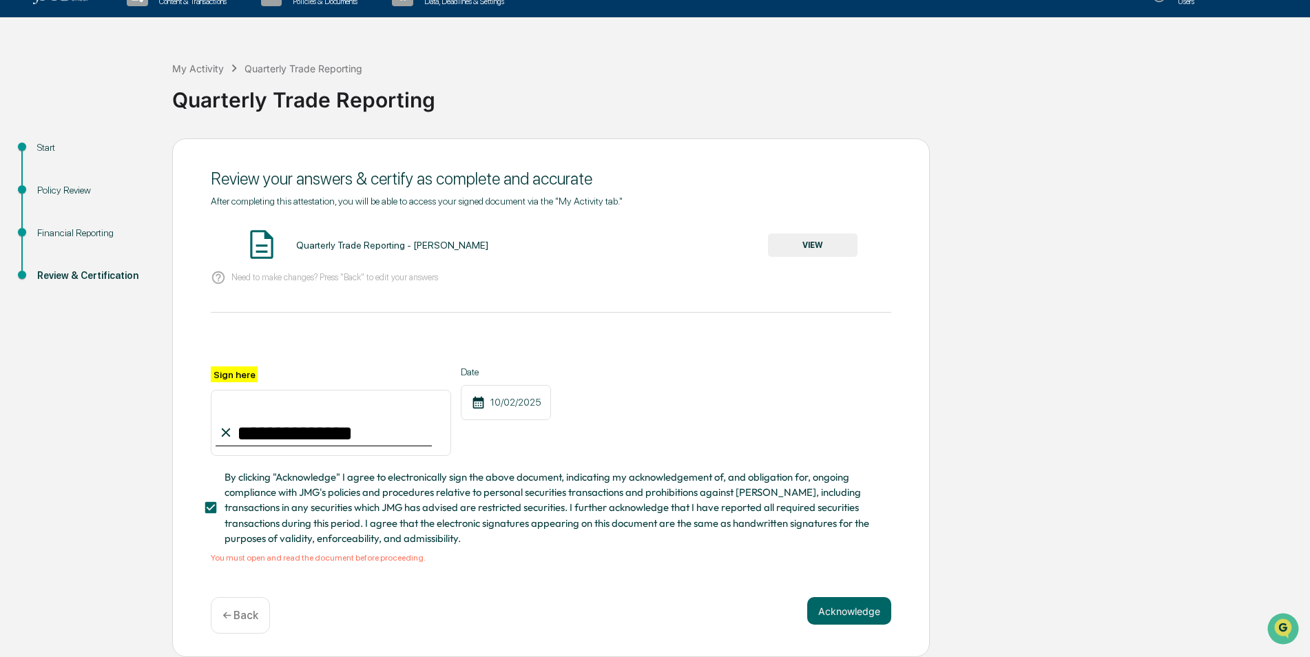
click at [878, 614] on button "Acknowledge" at bounding box center [849, 611] width 84 height 28
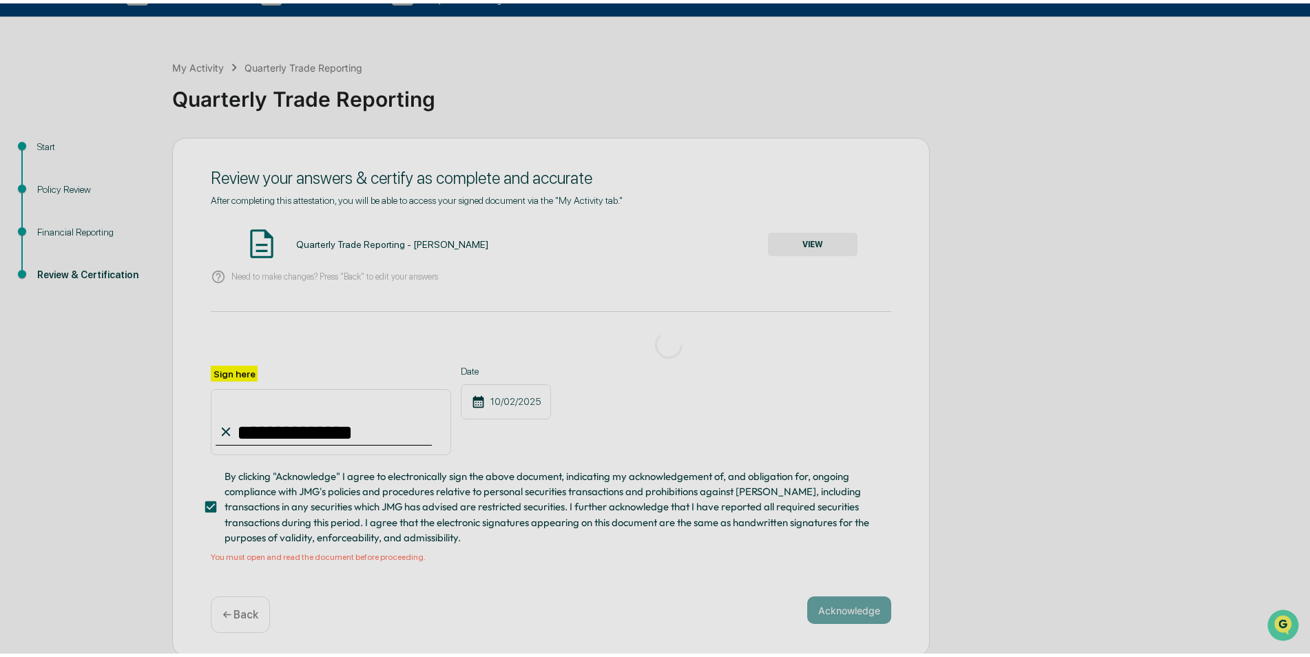
scroll to position [0, 0]
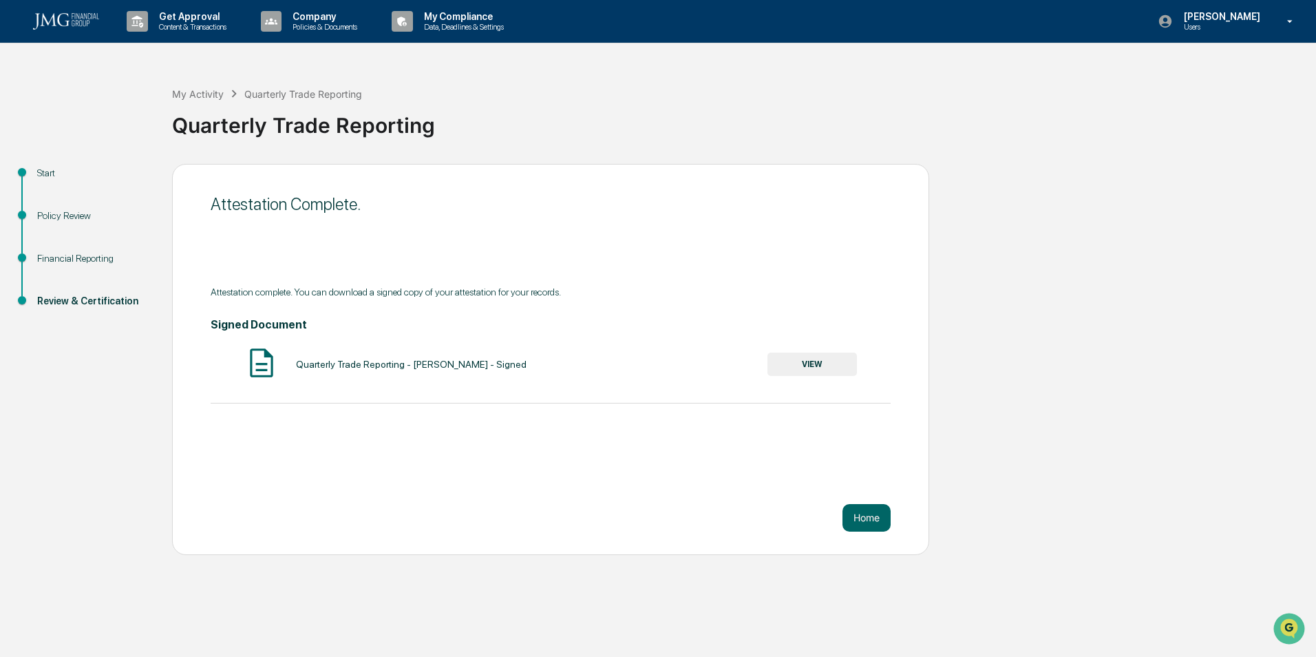
click at [873, 523] on button "Home" at bounding box center [867, 518] width 48 height 28
